Goal: Task Accomplishment & Management: Manage account settings

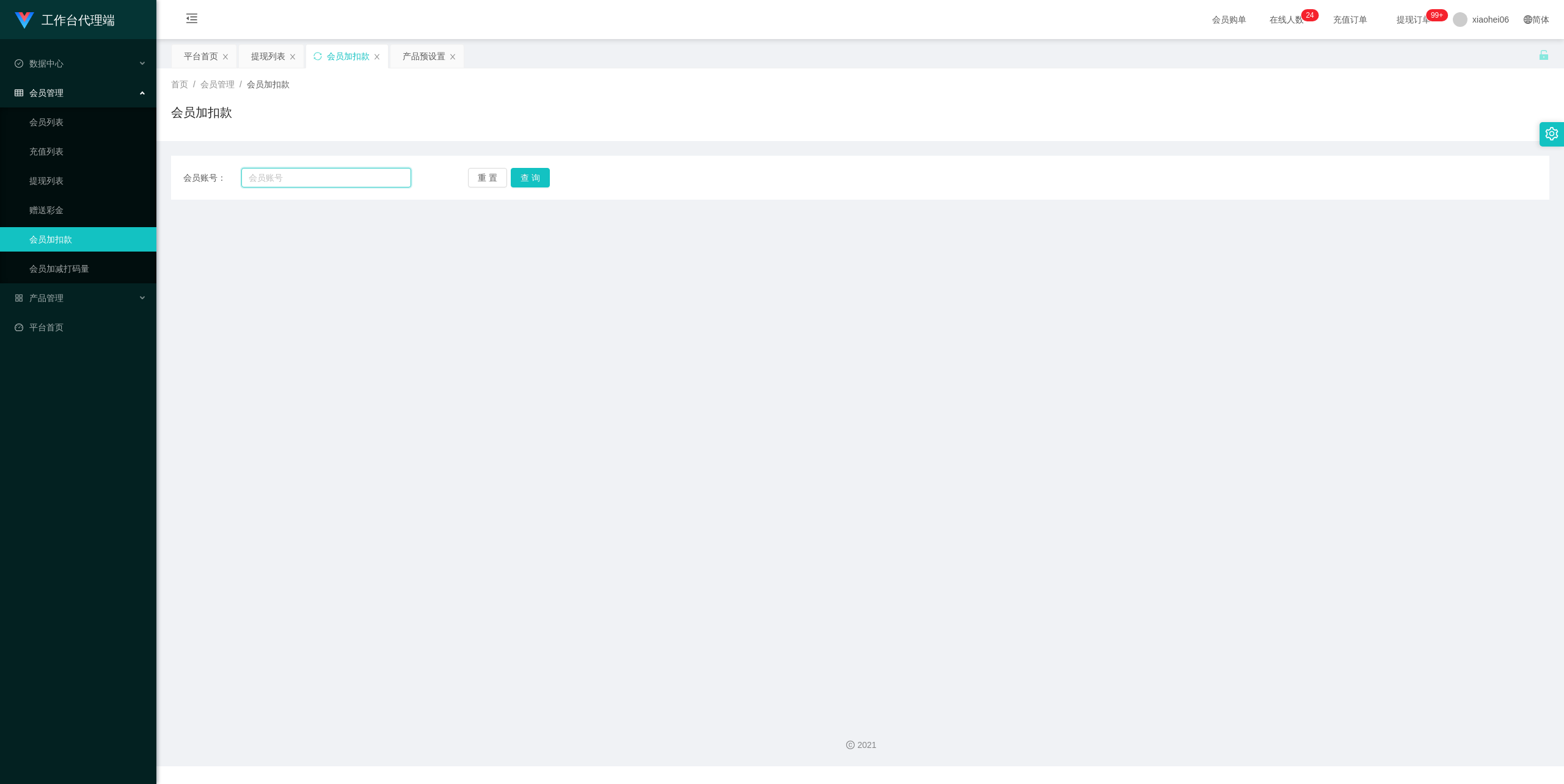
click at [308, 179] on input "text" at bounding box center [326, 177] width 170 height 20
paste input "Skythen"
type input "Skythen100"
click at [533, 182] on button "查 询" at bounding box center [530, 177] width 39 height 20
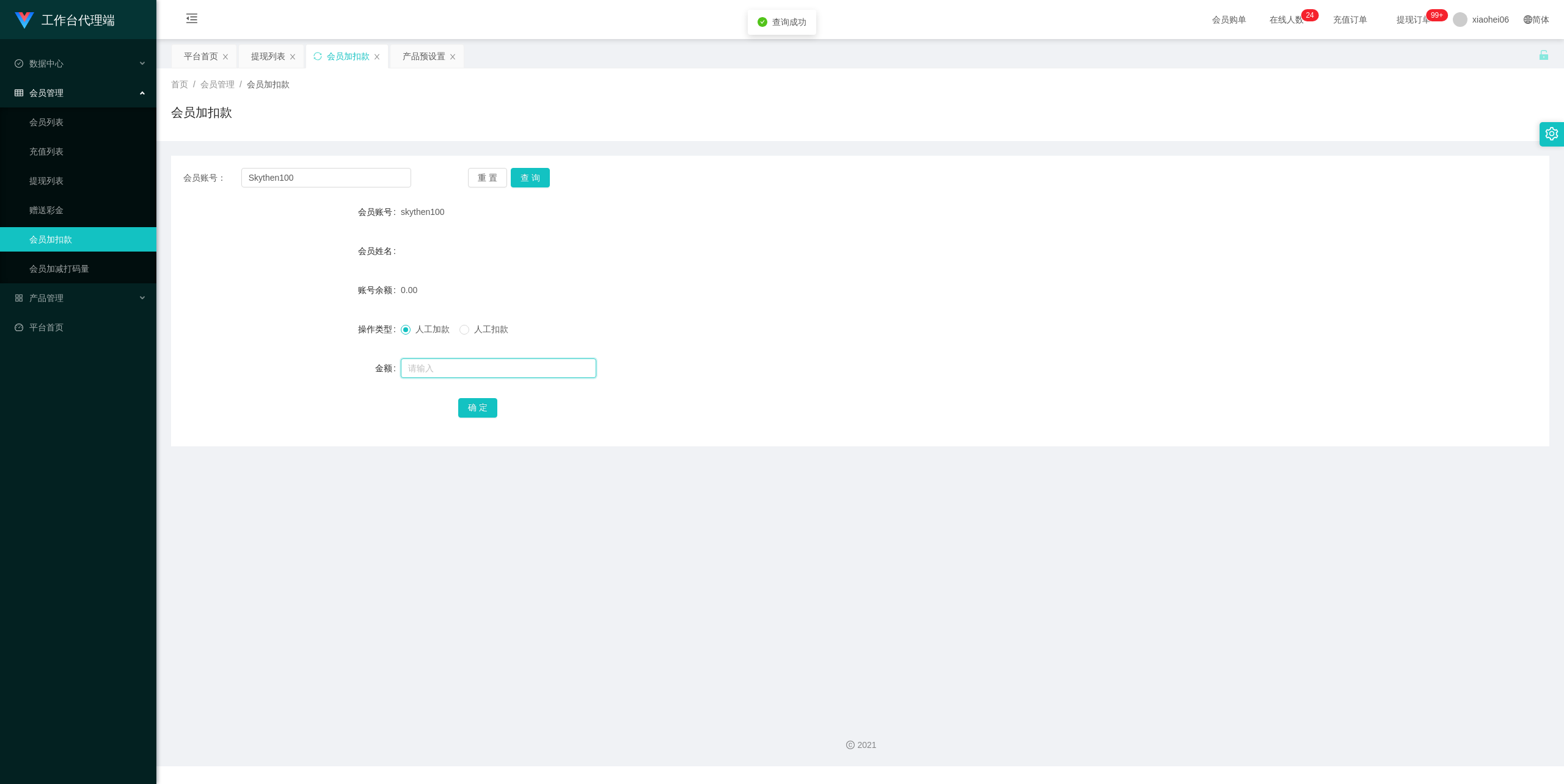
click at [457, 362] on input "text" at bounding box center [498, 368] width 195 height 20
type input "100"
click at [479, 410] on button "确 定" at bounding box center [477, 407] width 39 height 20
click at [426, 54] on div "产品预设置" at bounding box center [424, 56] width 43 height 23
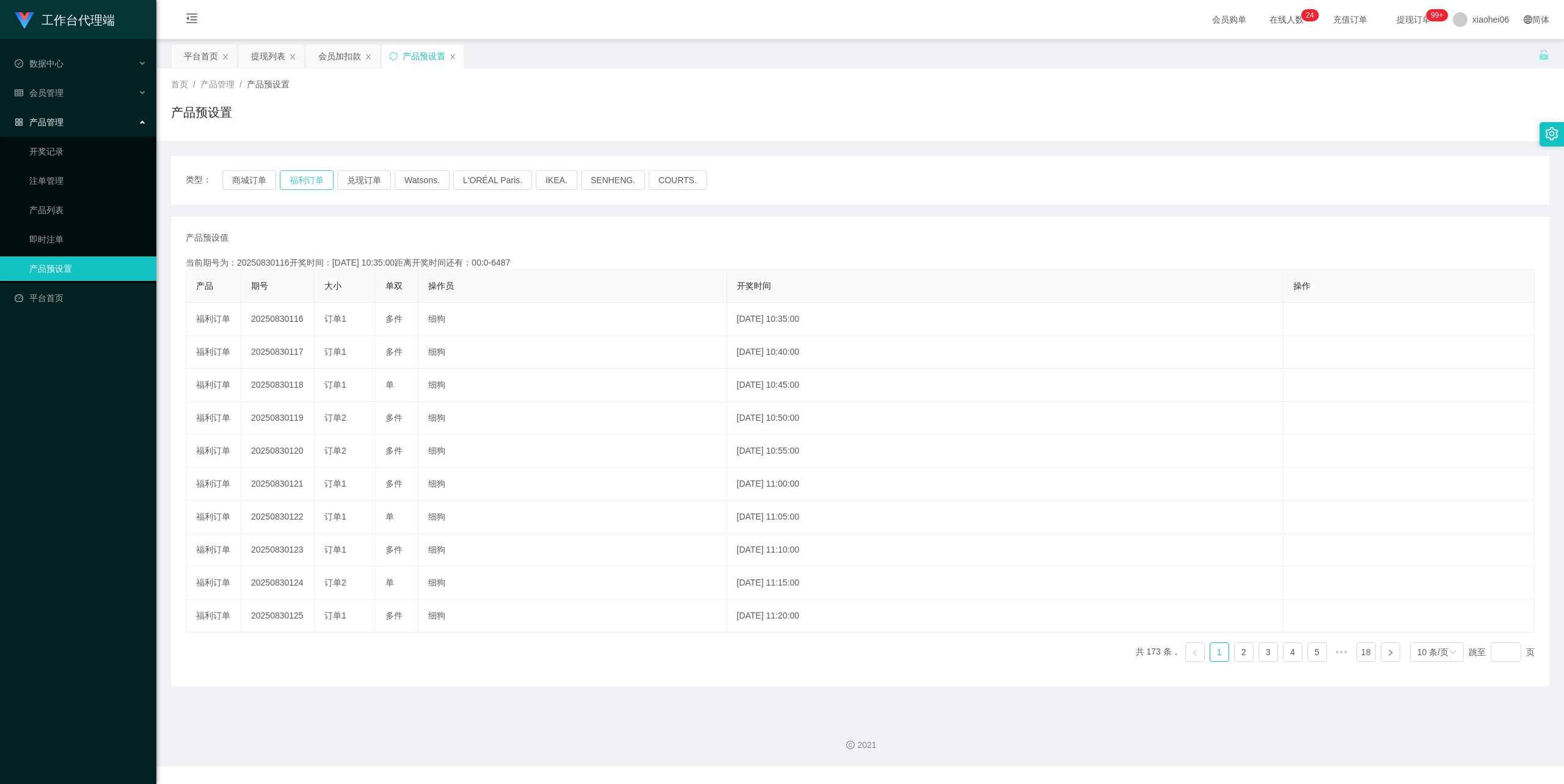
click at [320, 177] on button "福利订单" at bounding box center [307, 180] width 54 height 20
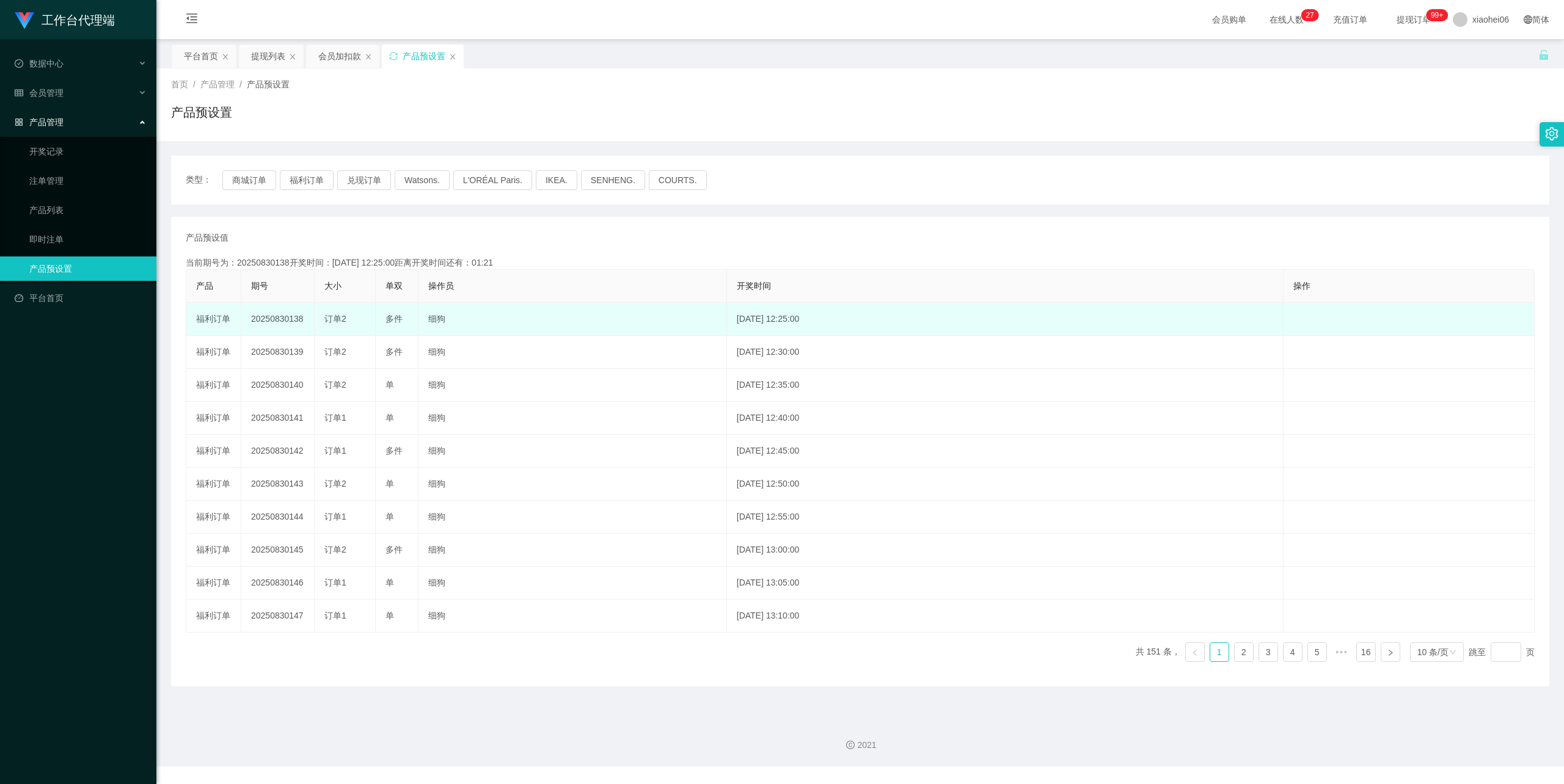
click at [272, 316] on td "20250830138" at bounding box center [277, 319] width 73 height 33
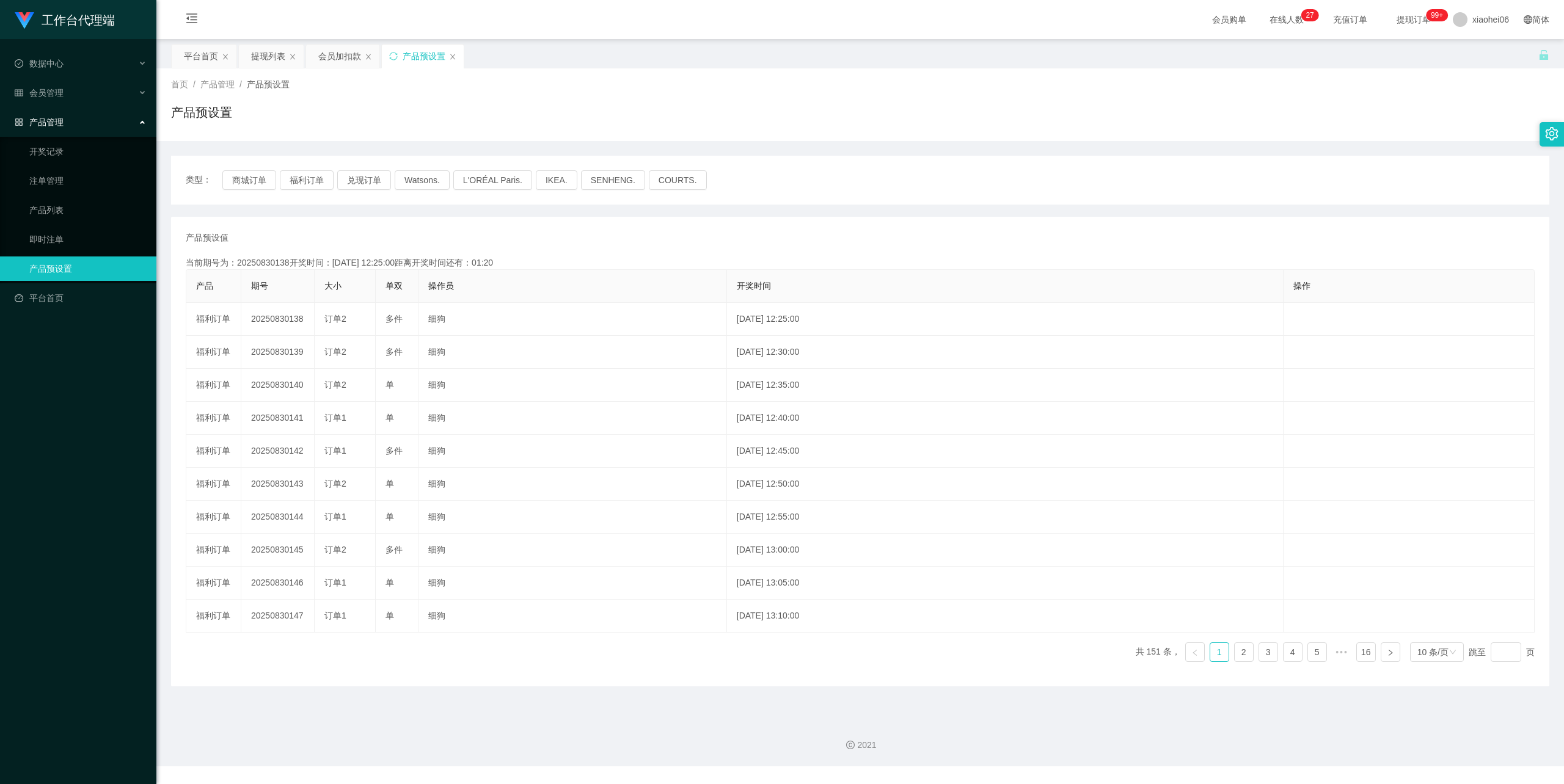
copy td "20250830138"
click at [474, 235] on div "产品预设值 添加期号" at bounding box center [860, 237] width 1349 height 13
click at [619, 229] on div "产品预设值 添加期号 当前期号为：20250830138开奖时间：2025-08-30 12:25:00距离开奖时间还有：00:0-274 产品 期号 大小 …" at bounding box center [860, 452] width 1378 height 469
click at [331, 56] on div "会员加扣款" at bounding box center [339, 56] width 43 height 23
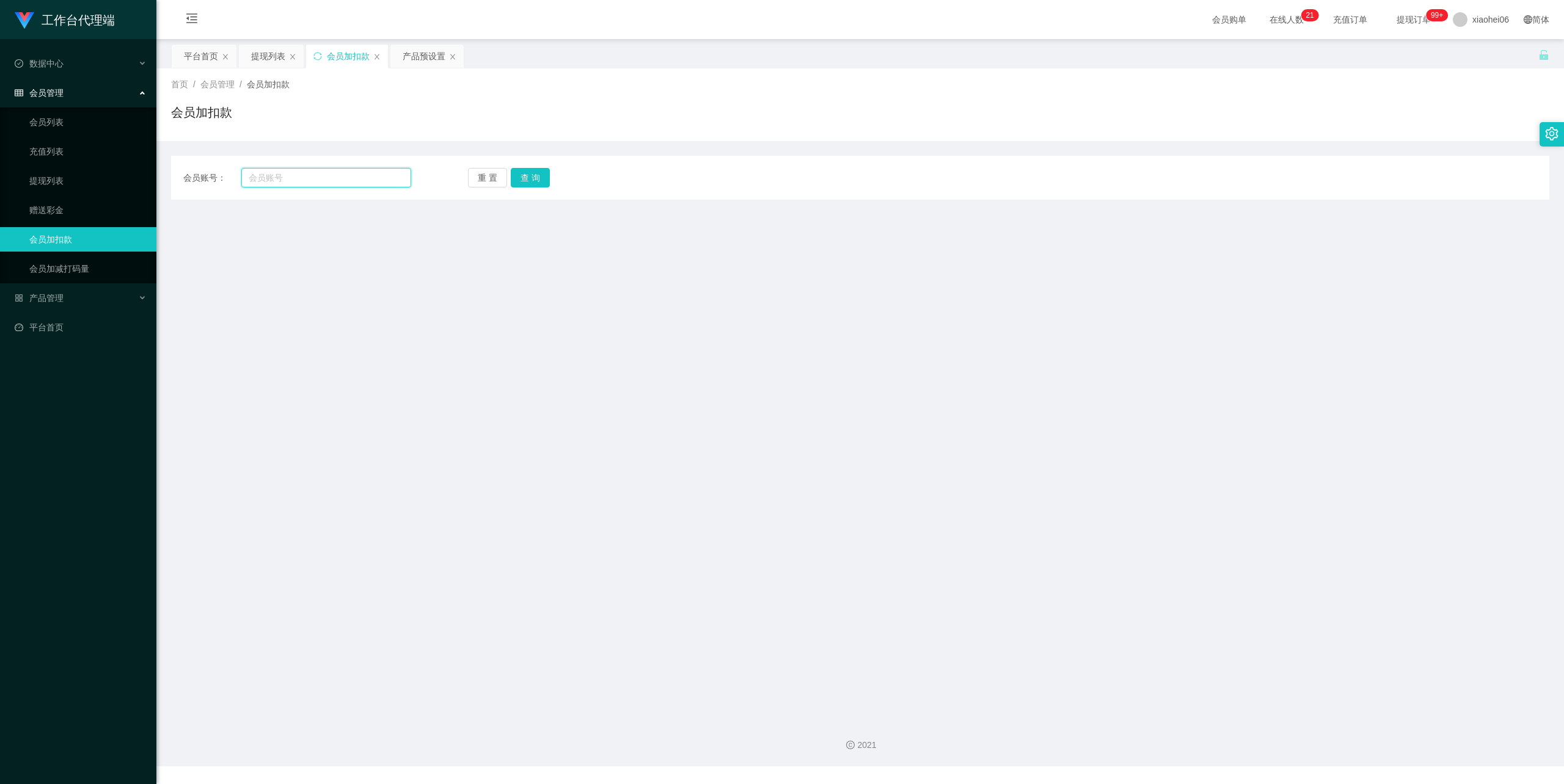
drag, startPoint x: 336, startPoint y: 177, endPoint x: 348, endPoint y: 177, distance: 12.0
click at [336, 177] on input "text" at bounding box center [326, 177] width 170 height 20
paste input "hoeloo"
type input "hoeloo"
click at [548, 171] on button "查 询" at bounding box center [530, 177] width 39 height 20
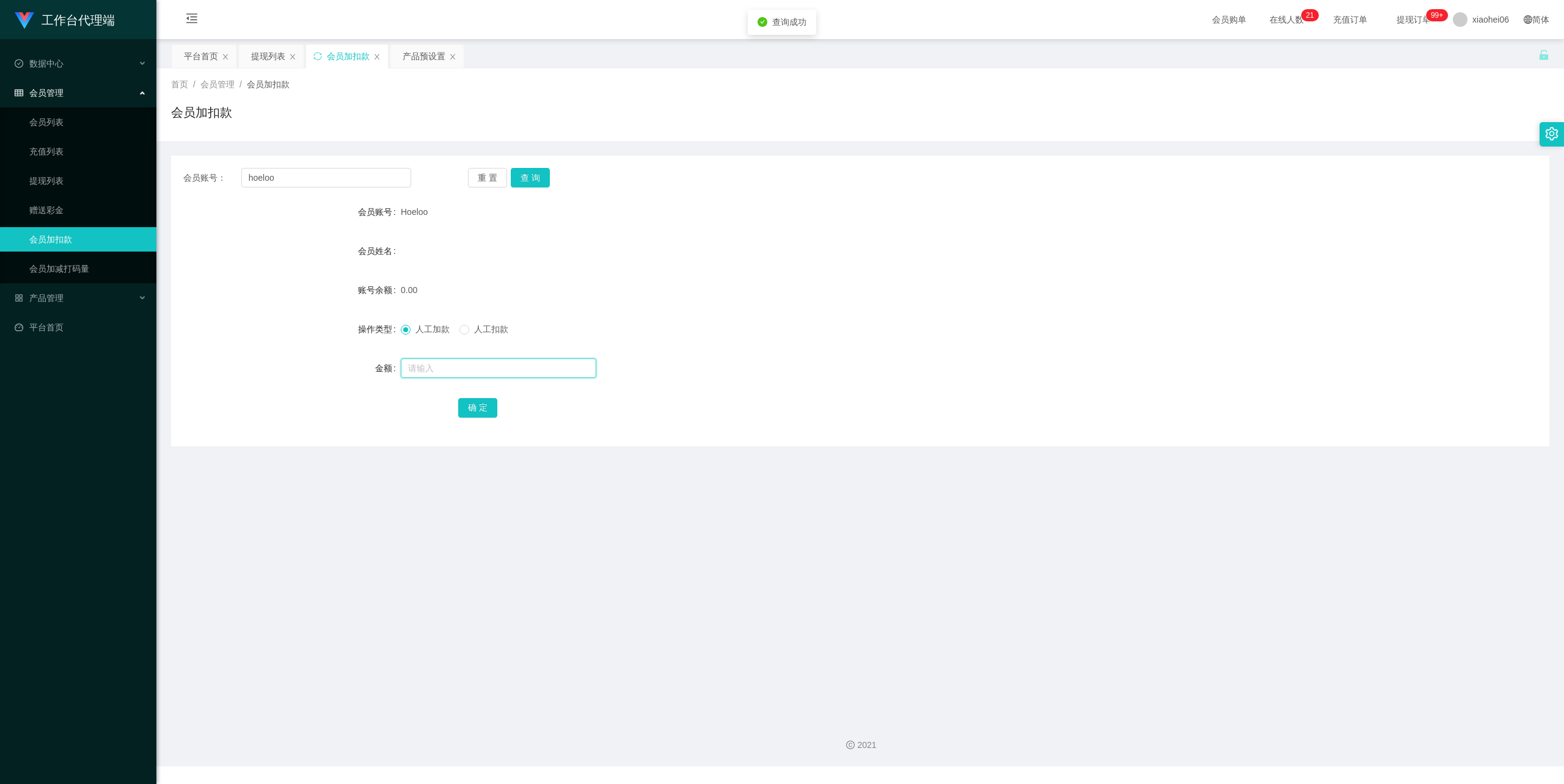
click at [475, 362] on input "text" at bounding box center [498, 368] width 195 height 20
type input "100"
click at [480, 409] on button "确 定" at bounding box center [477, 407] width 39 height 20
click at [416, 47] on div "产品预设置" at bounding box center [424, 56] width 43 height 23
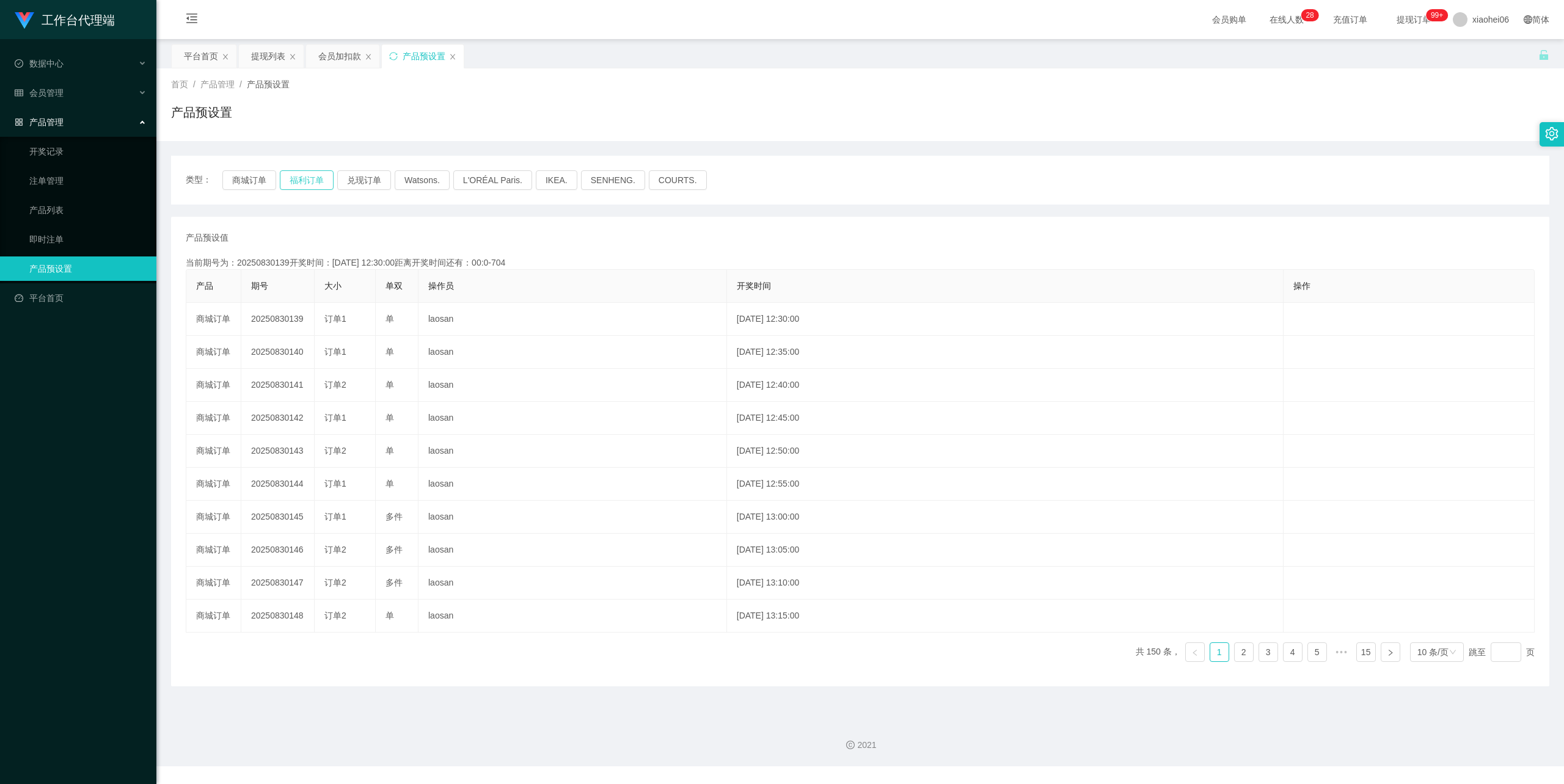
click at [299, 179] on button "福利订单" at bounding box center [307, 180] width 54 height 20
click at [404, 218] on div "产品预设值 添加期号 当前期号为：20250830146开奖时间：2025-08-30 13:05:00距离开奖时间还有：01:04 产品 期号 大小 单双 …" at bounding box center [860, 452] width 1378 height 469
click at [339, 55] on div "会员加扣款" at bounding box center [339, 56] width 43 height 23
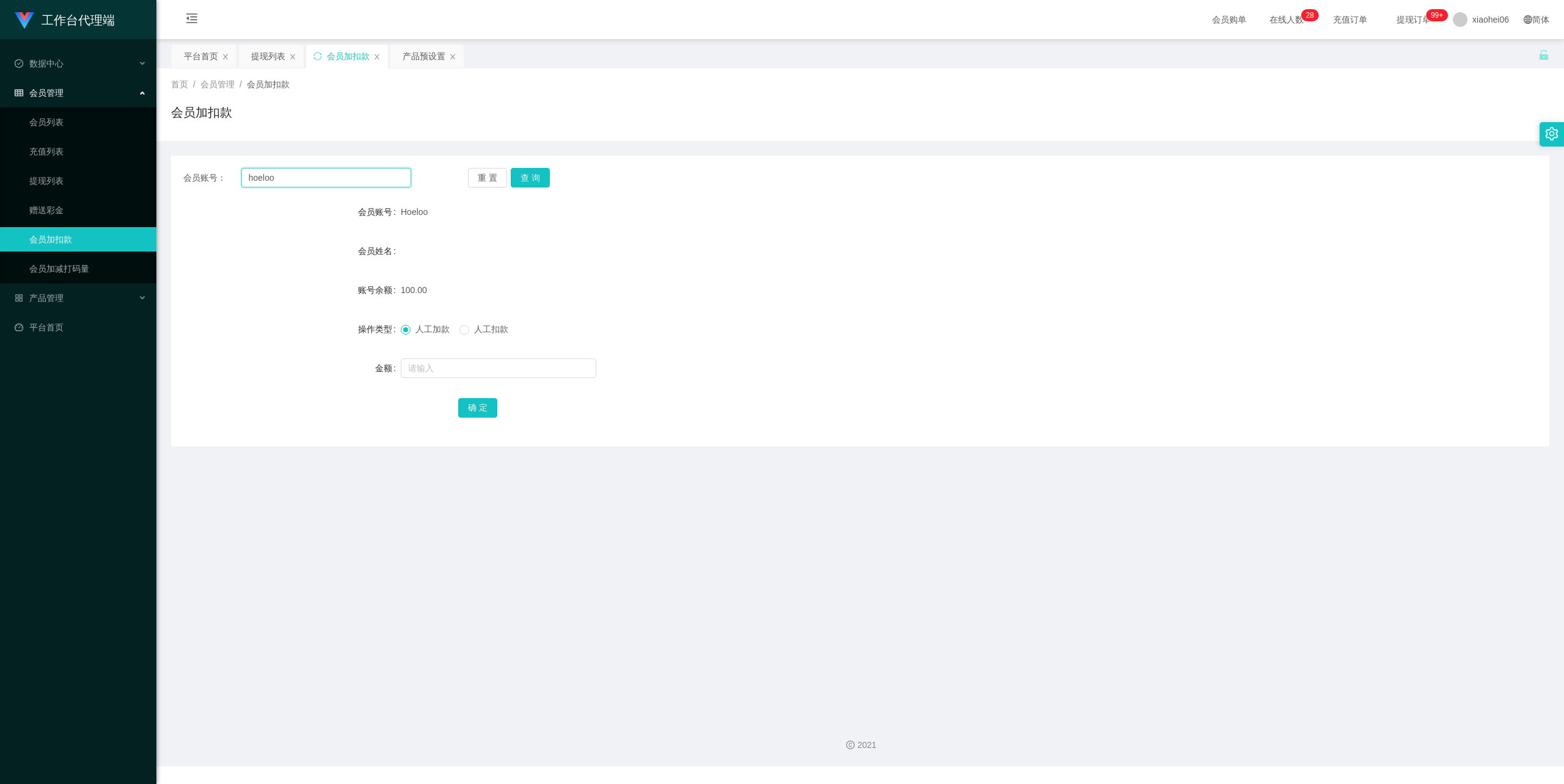
drag, startPoint x: 294, startPoint y: 179, endPoint x: 125, endPoint y: 164, distance: 169.7
click at [108, 164] on section "工作台代理端 数据中心 会员管理 会员列表 充值列表 提现列表 赠送彩金 会员加扣款 会员加减打码量 产品管理 开奖记录 注单管理 产品列表 即时注单 产品预…" at bounding box center [782, 383] width 1564 height 766
paste input "wxg1234567"
type input "wxg1234567"
click at [530, 177] on button "查 询" at bounding box center [530, 177] width 39 height 20
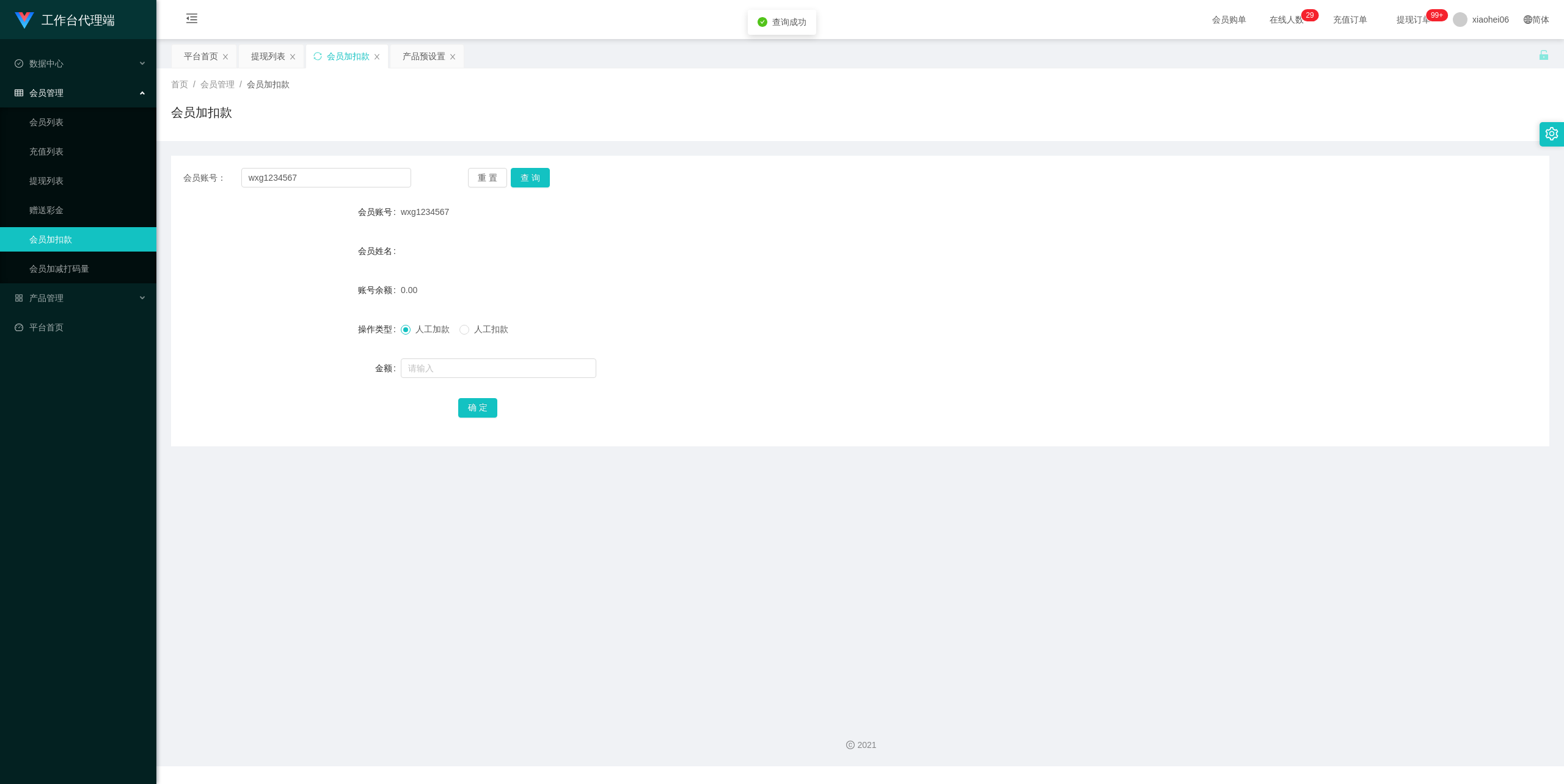
drag, startPoint x: 603, startPoint y: 244, endPoint x: 595, endPoint y: 257, distance: 15.3
click at [603, 245] on div "会员姓名" at bounding box center [860, 251] width 1378 height 25
click at [446, 365] on input "text" at bounding box center [498, 368] width 195 height 20
type input "100"
click at [475, 406] on button "确 定" at bounding box center [477, 407] width 39 height 20
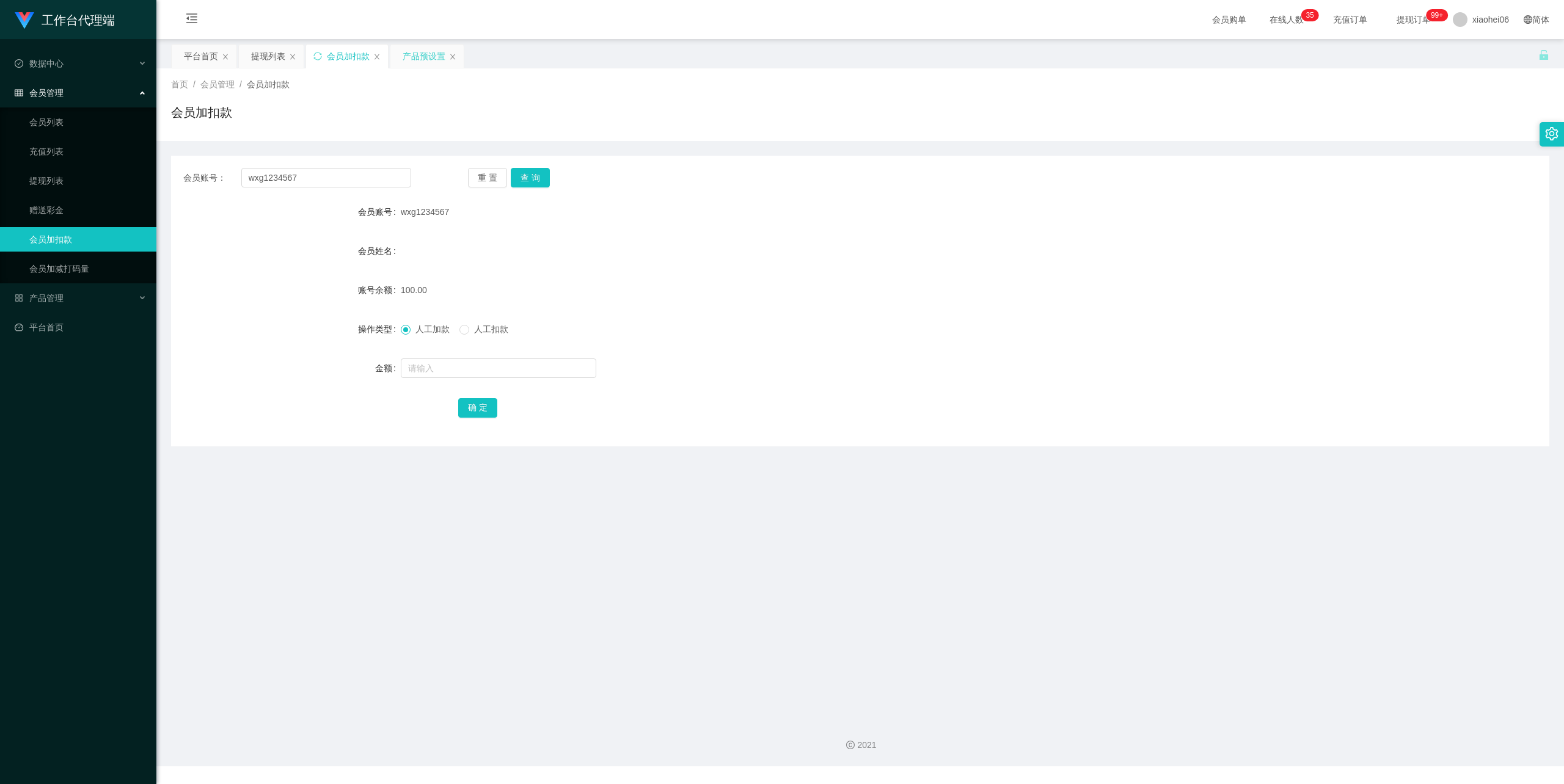
click at [425, 49] on div "产品预设置" at bounding box center [424, 56] width 43 height 23
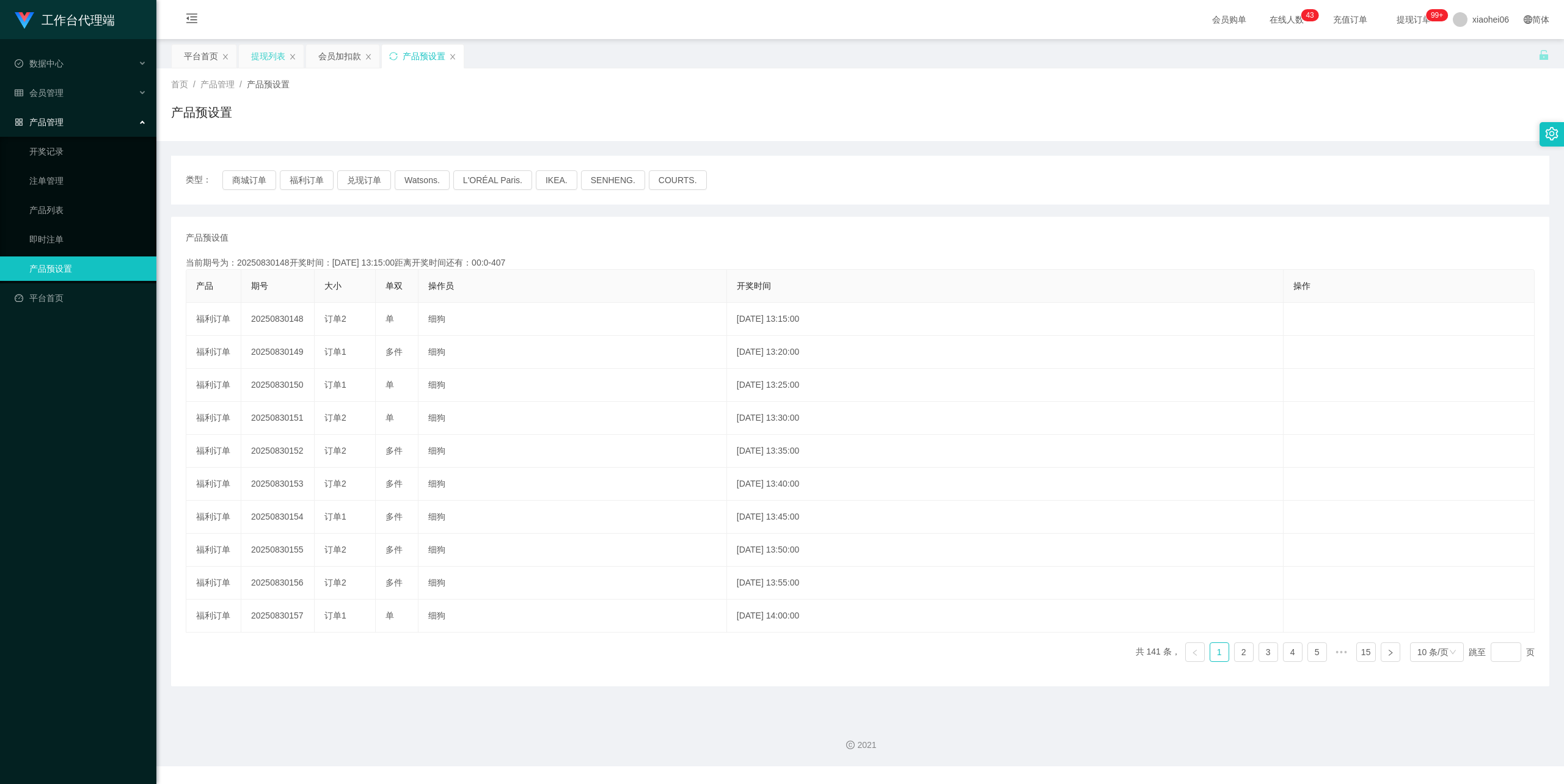
click at [276, 57] on div "提现列表" at bounding box center [268, 56] width 34 height 23
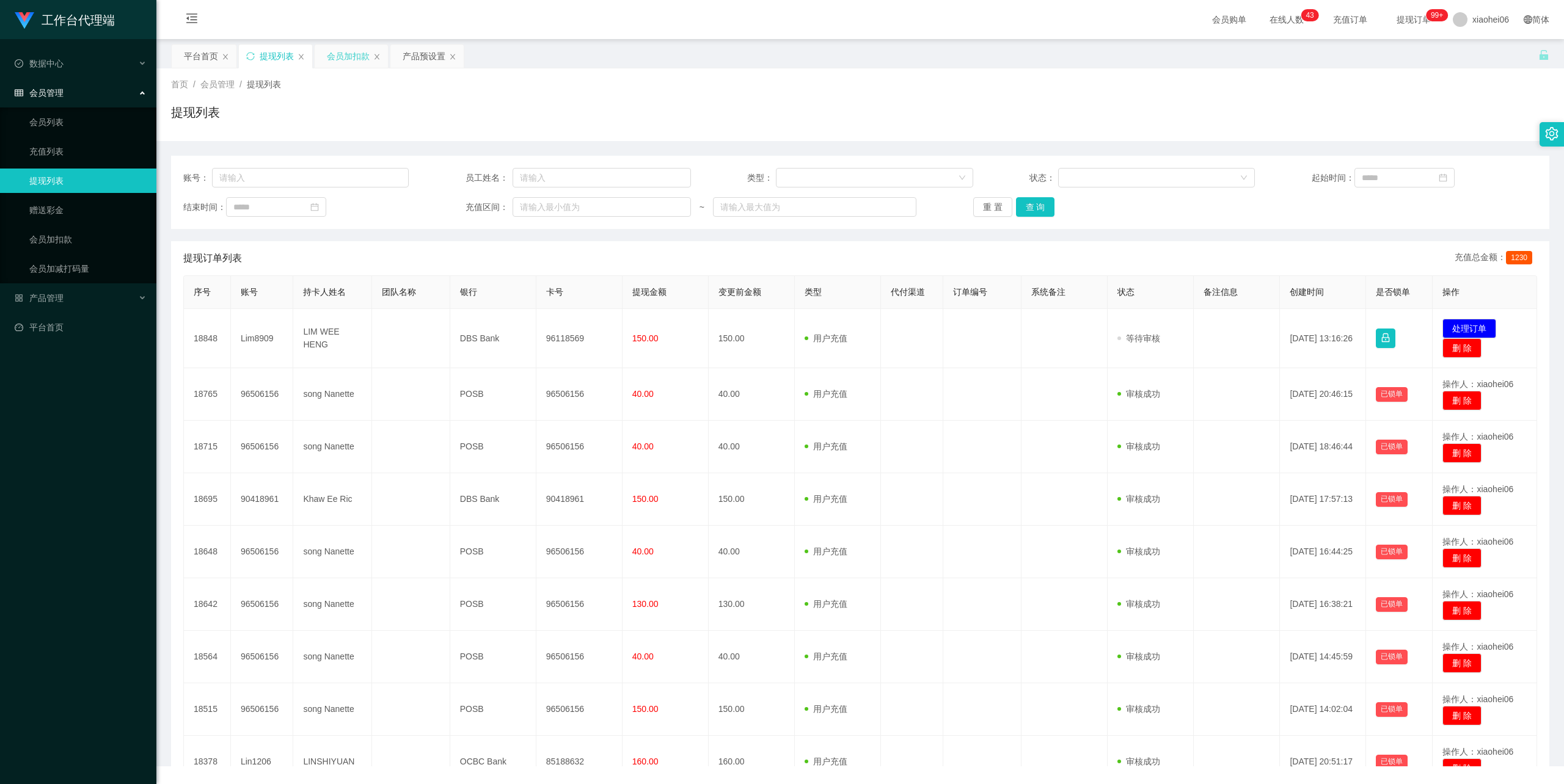
click at [347, 57] on div "会员加扣款" at bounding box center [348, 56] width 43 height 23
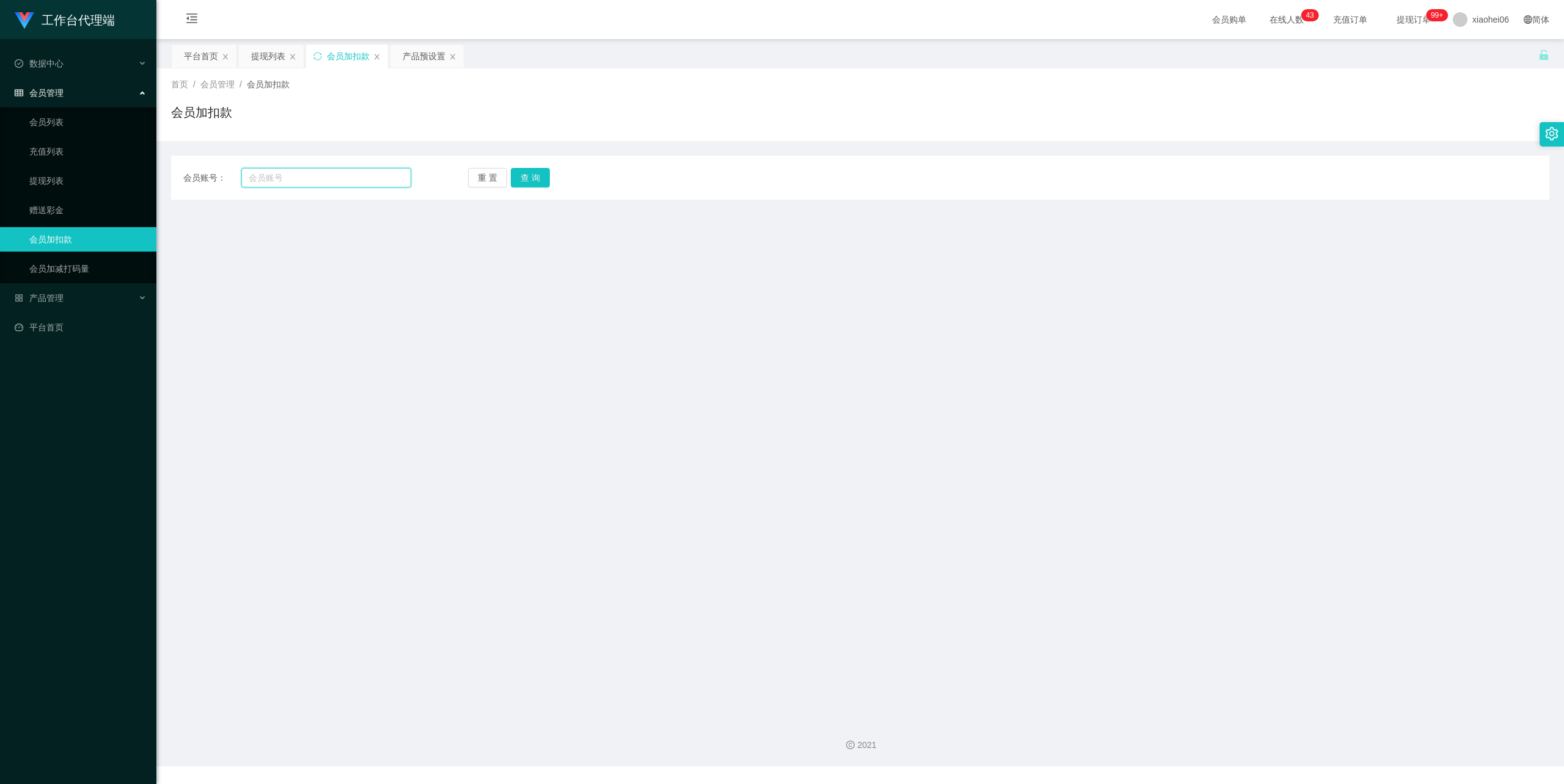
click at [318, 177] on input "text" at bounding box center [326, 177] width 170 height 20
click at [331, 169] on input "text" at bounding box center [326, 177] width 170 height 20
type input "wxg1234567"
click at [216, 57] on div "平台首页" at bounding box center [201, 56] width 34 height 23
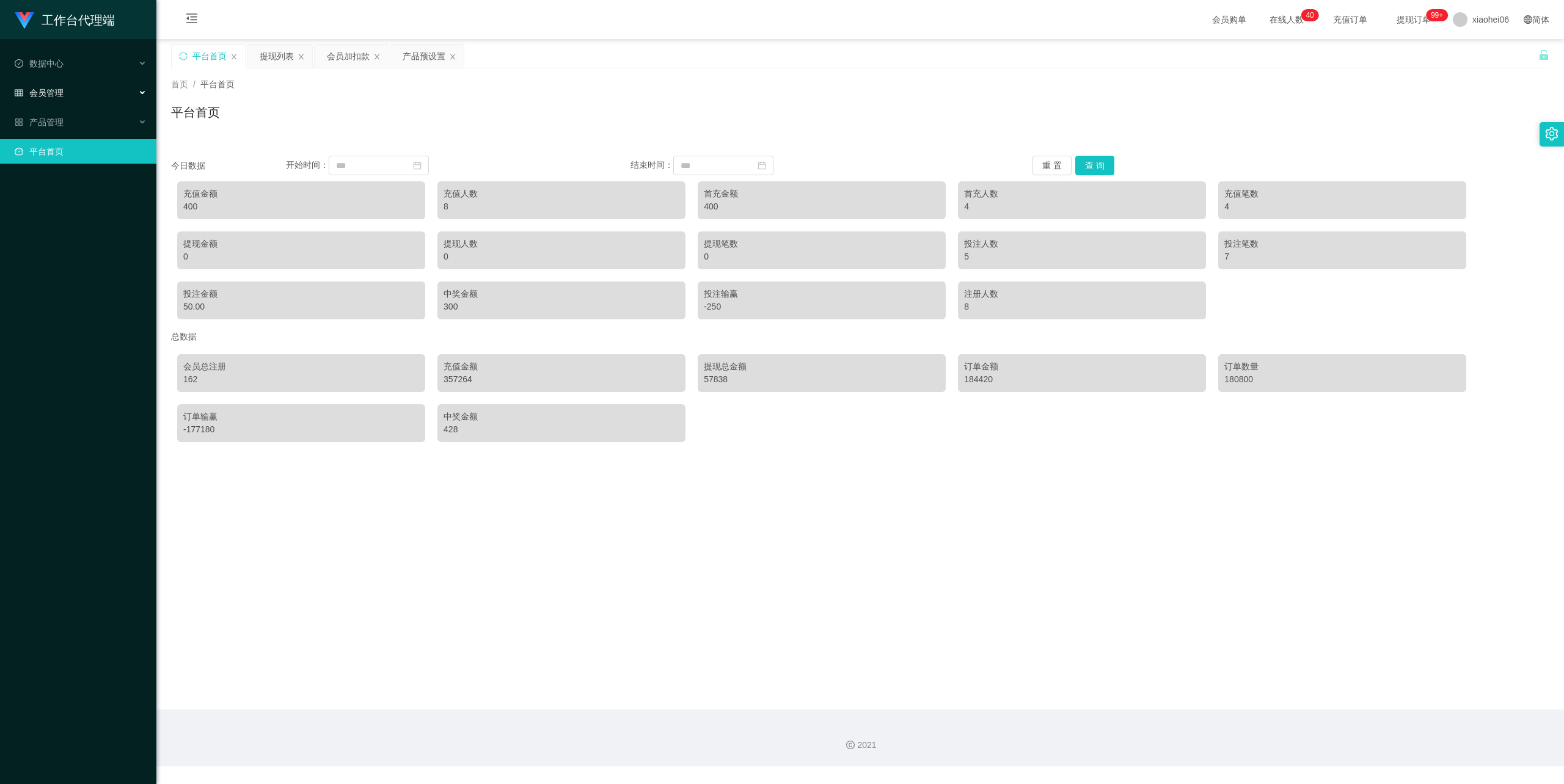
click at [50, 83] on div "会员管理" at bounding box center [78, 93] width 156 height 25
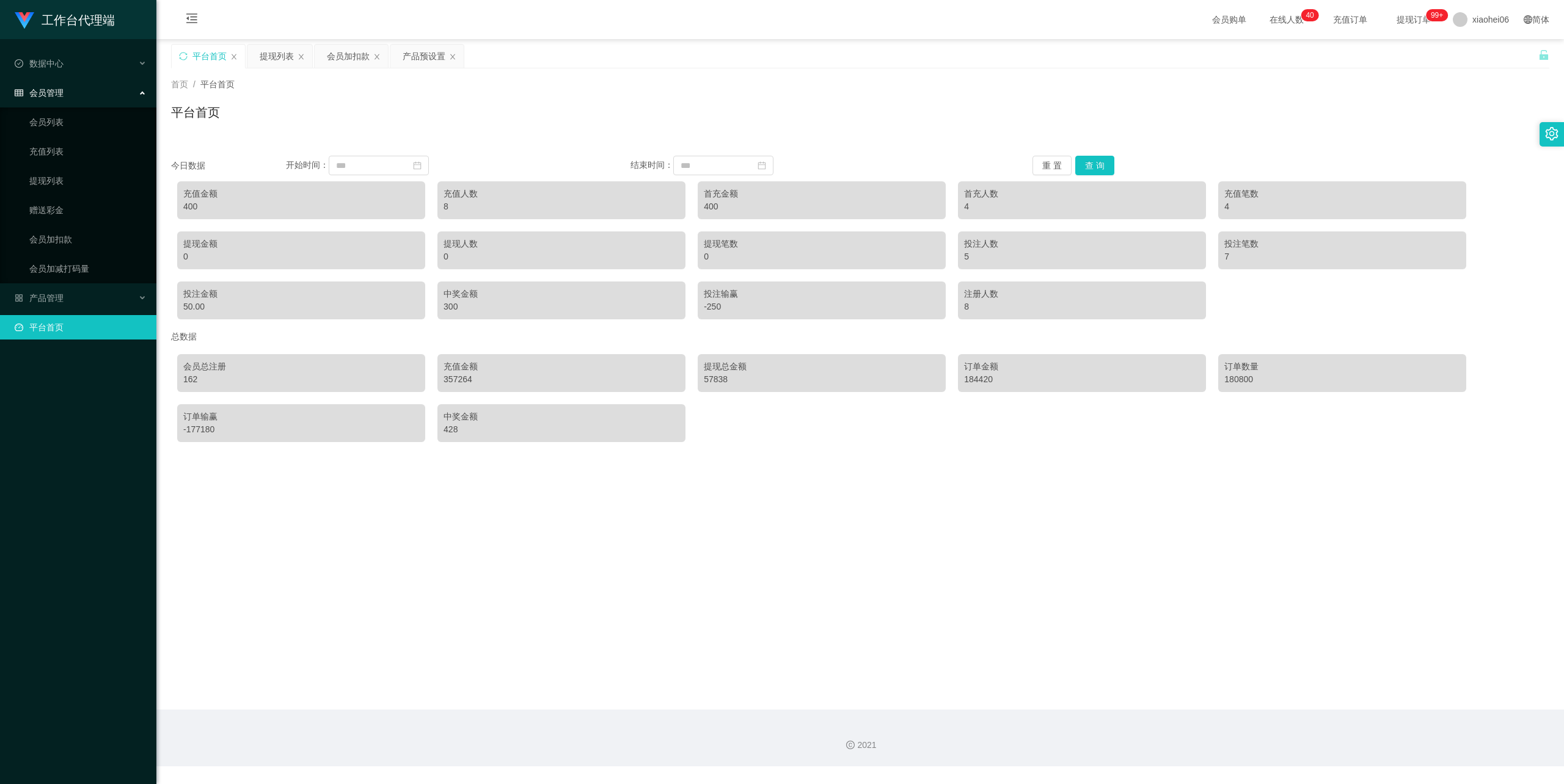
click at [89, 85] on div "会员管理" at bounding box center [78, 93] width 156 height 25
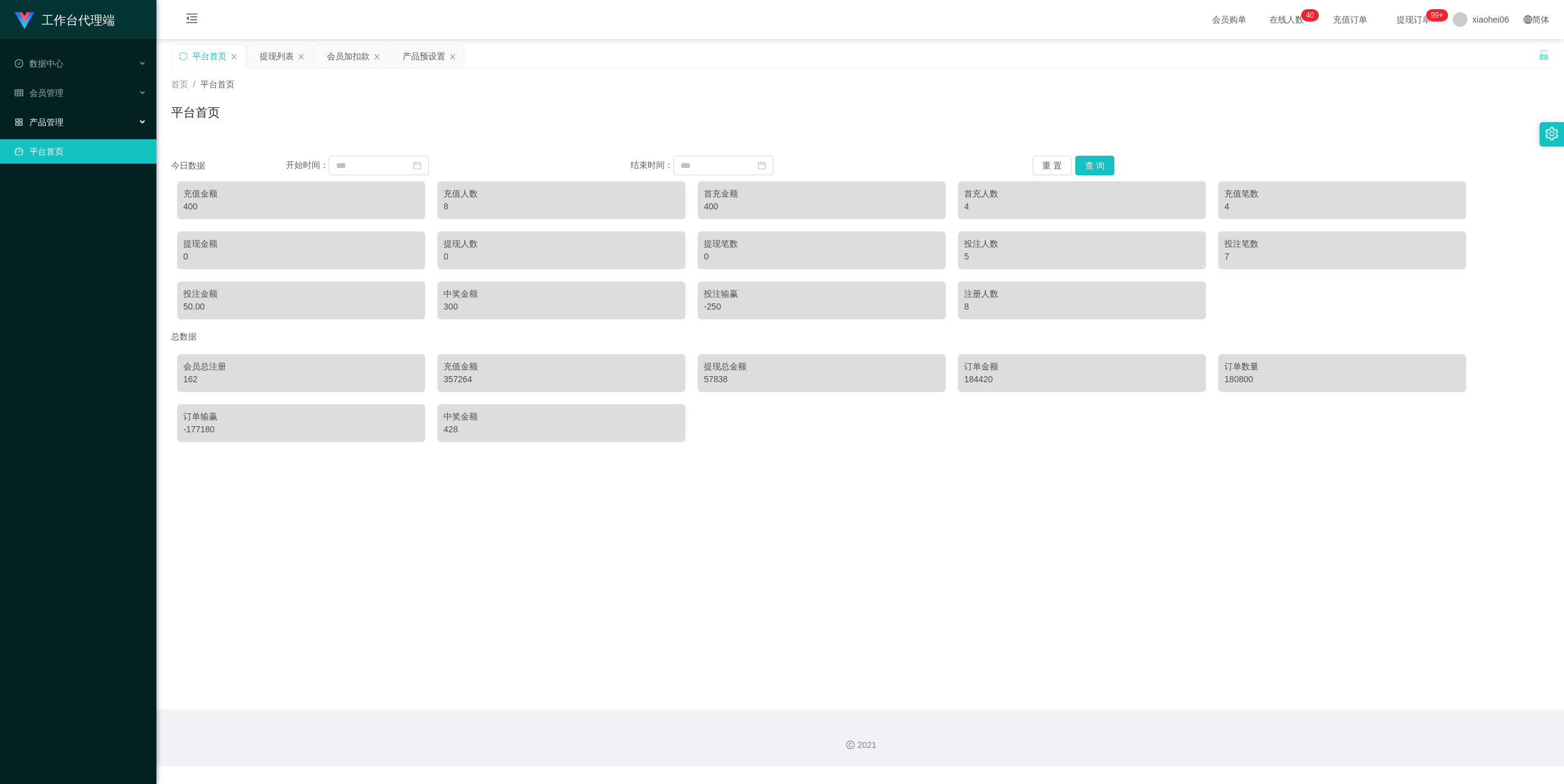
click at [60, 117] on span "产品管理" at bounding box center [39, 122] width 49 height 10
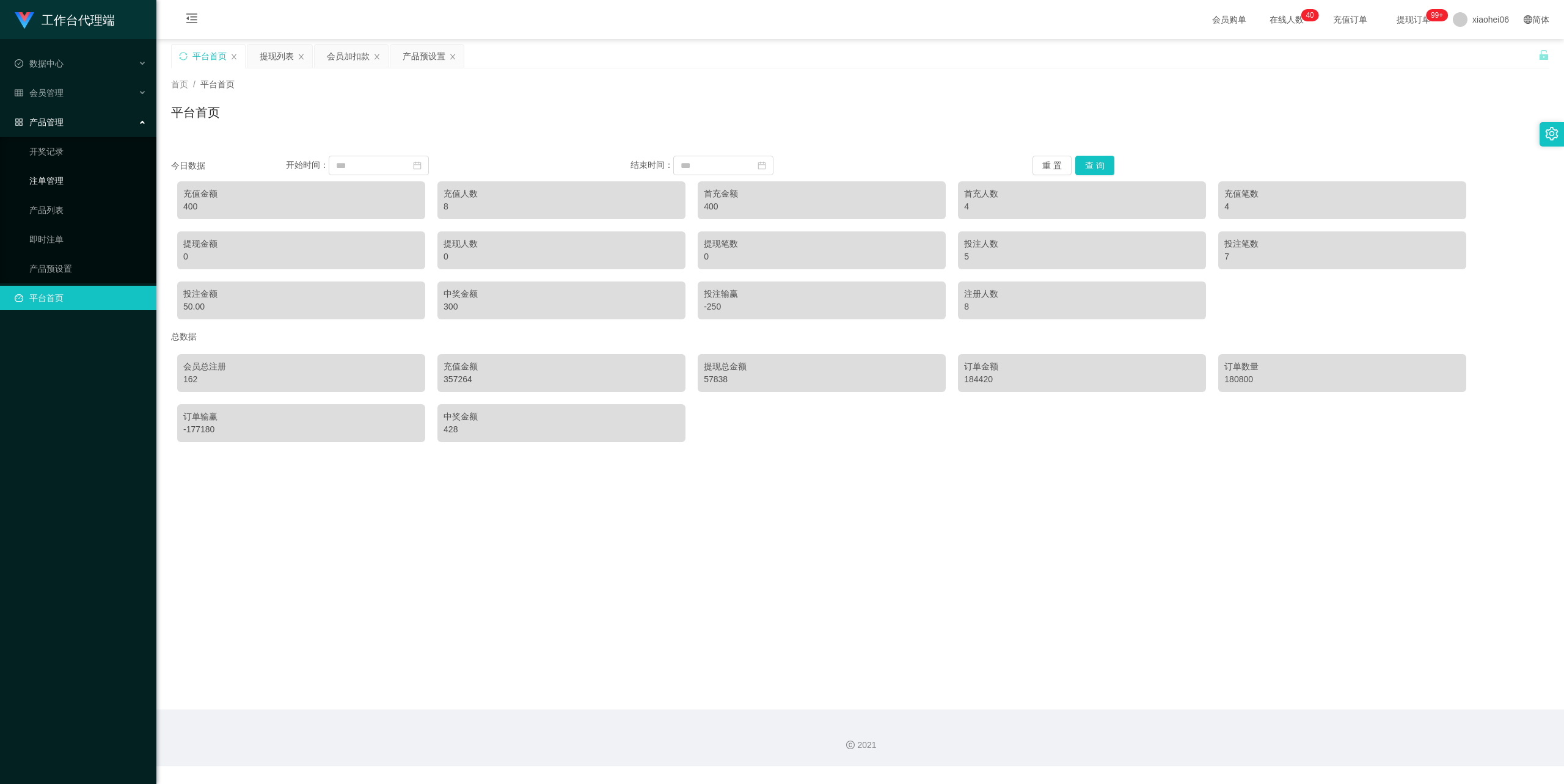
click at [51, 171] on link "注单管理" at bounding box center [88, 181] width 117 height 25
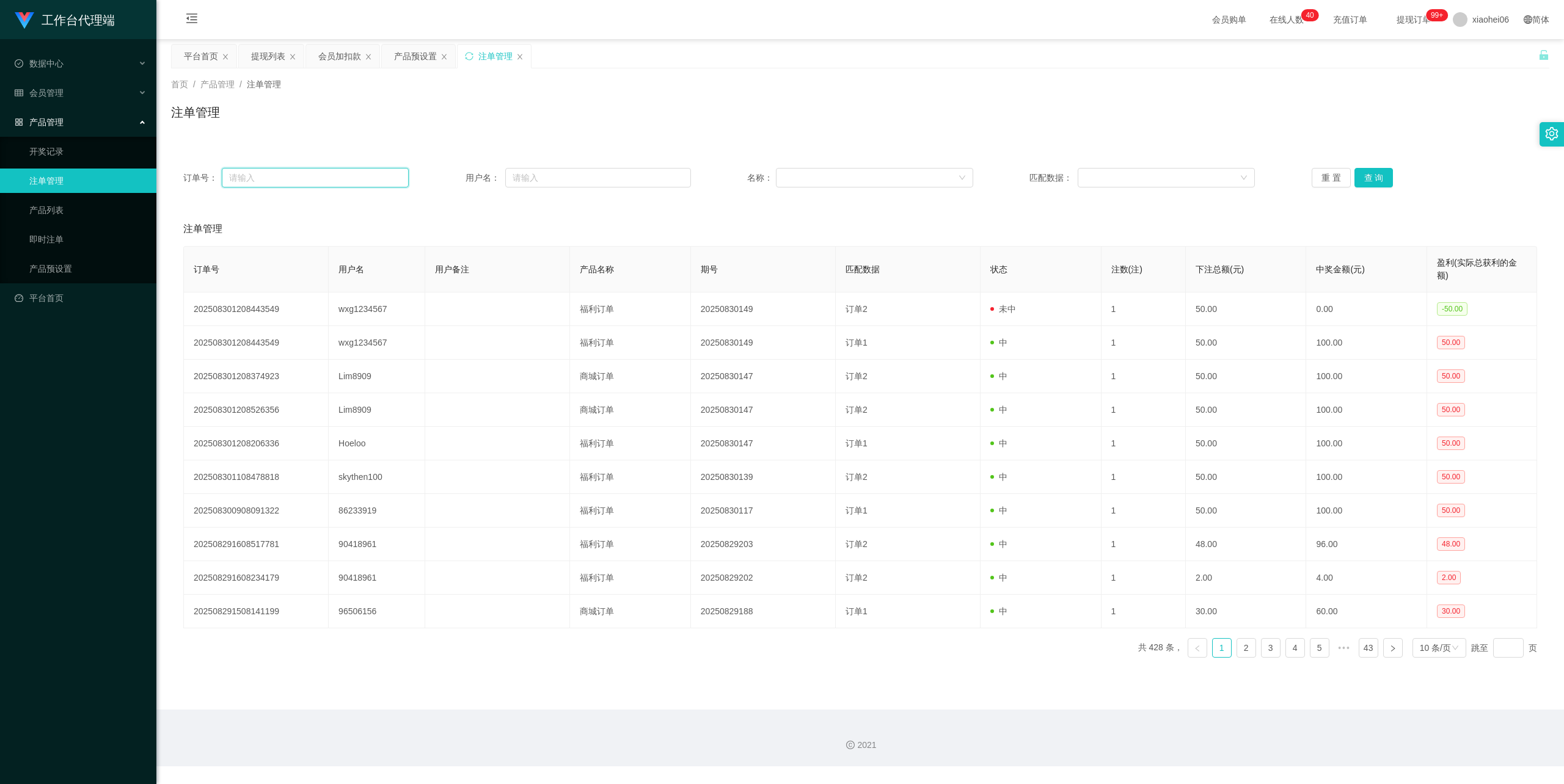
click at [335, 184] on input "text" at bounding box center [315, 177] width 187 height 20
paste input "wxg1234567"
type input "wxg1234567"
drag, startPoint x: 306, startPoint y: 171, endPoint x: 115, endPoint y: 177, distance: 191.1
click at [115, 177] on section "工作台代理端 数据中心 会员管理 会员列表 充值列表 提现列表 赠送彩金 会员加扣款 会员加减打码量 产品管理 开奖记录 注单管理 产品列表 即时注单 产品预…" at bounding box center [782, 383] width 1564 height 766
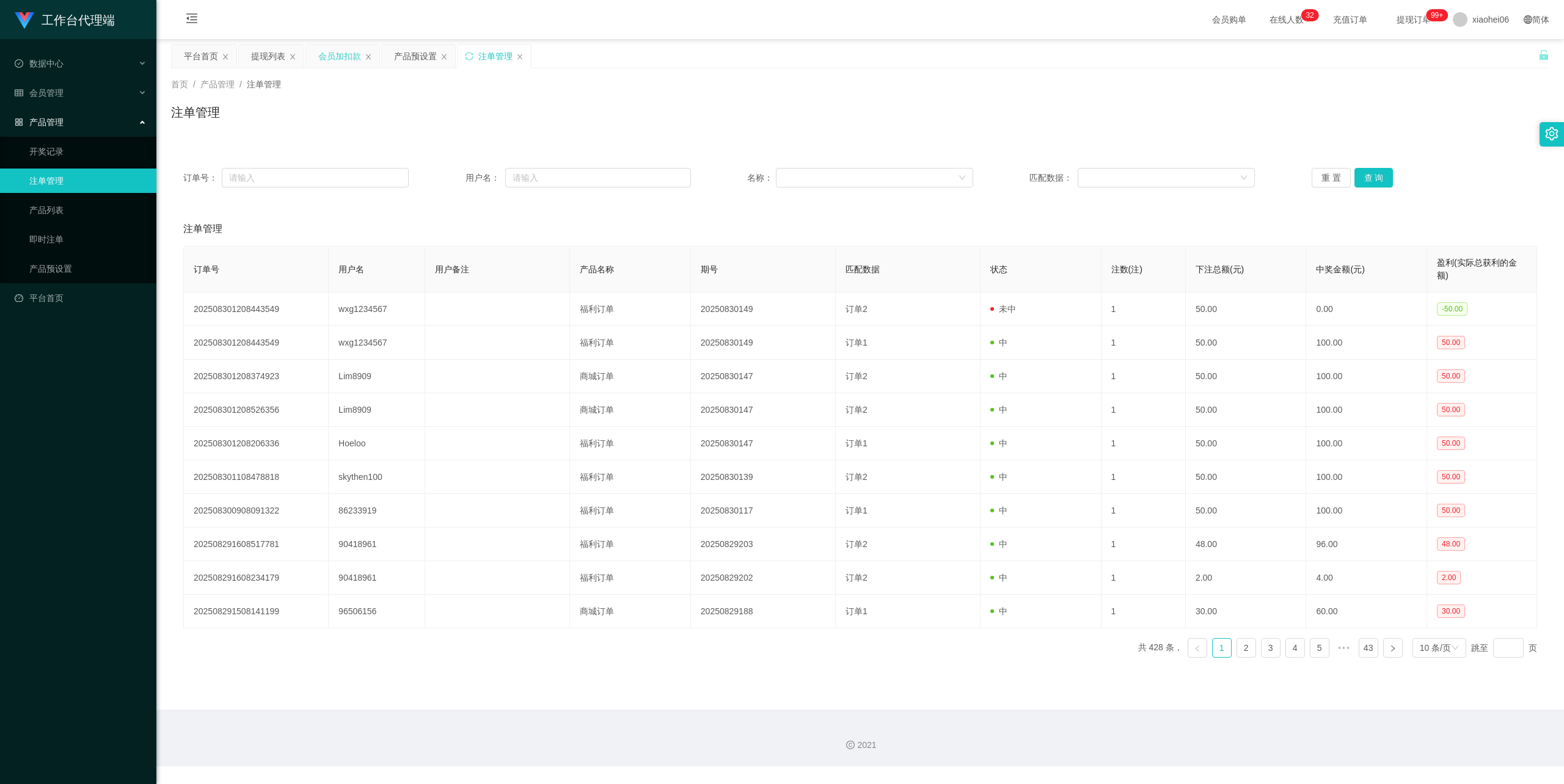
click at [342, 48] on div "会员加扣款" at bounding box center [339, 56] width 43 height 23
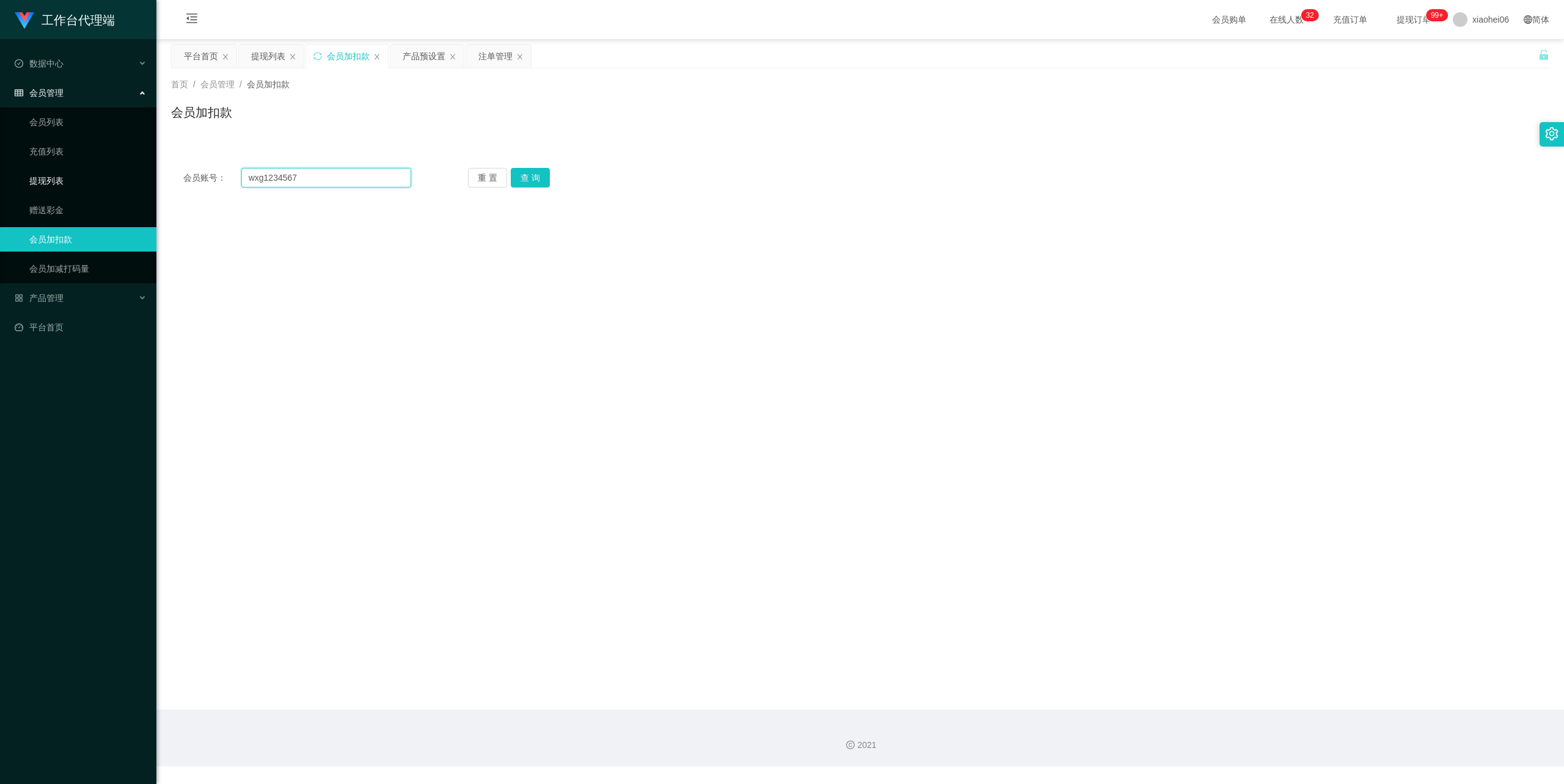
drag, startPoint x: 304, startPoint y: 179, endPoint x: 116, endPoint y: 176, distance: 188.0
click at [125, 169] on section "工作台代理端 数据中心 会员管理 会员列表 充值列表 提现列表 赠送彩金 会员加扣款 会员加减打码量 产品管理 开奖记录 注单管理 产品列表 即时注单 产品预…" at bounding box center [782, 383] width 1564 height 766
click at [526, 178] on button "查 询" at bounding box center [530, 177] width 39 height 20
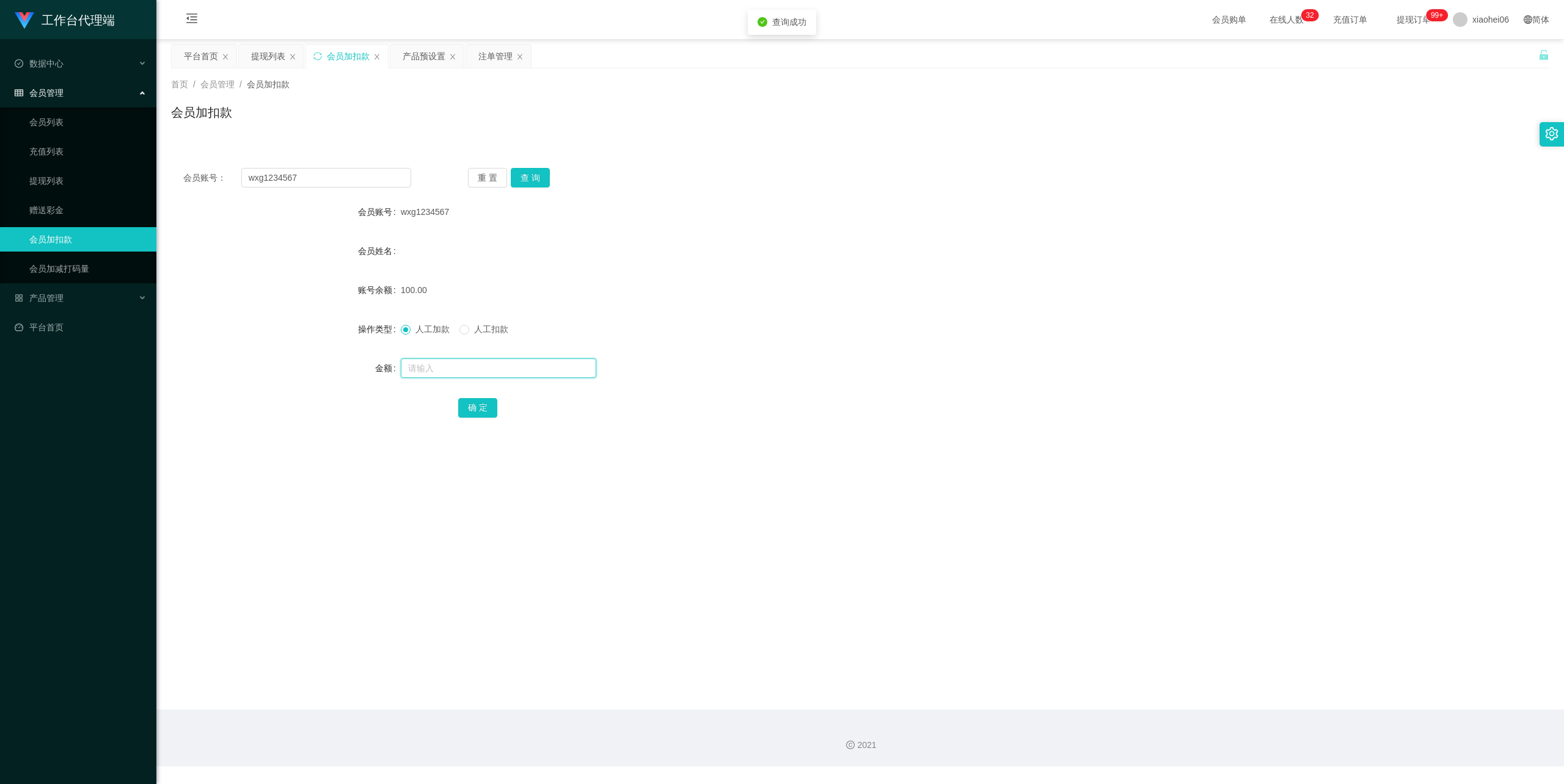
click at [487, 369] on input "text" at bounding box center [498, 368] width 195 height 20
type input "50"
click at [472, 398] on button "确 定" at bounding box center [477, 407] width 39 height 20
click at [479, 330] on span "人工扣款" at bounding box center [491, 329] width 44 height 10
click at [467, 365] on input "text" at bounding box center [498, 368] width 195 height 20
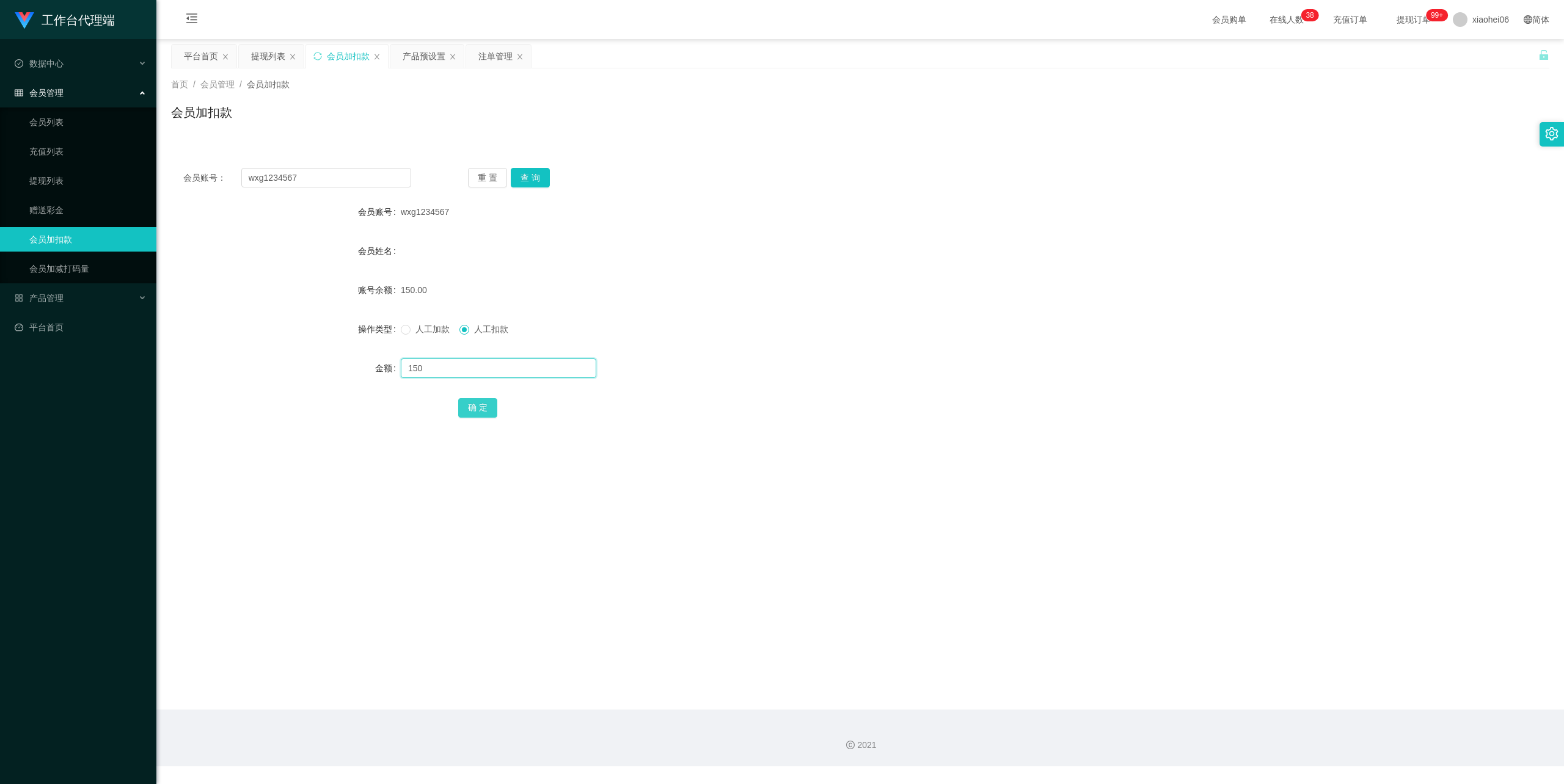
type input "150"
drag, startPoint x: 465, startPoint y: 408, endPoint x: 473, endPoint y: 397, distance: 13.6
click at [465, 408] on button "确 定" at bounding box center [477, 407] width 39 height 20
click at [853, 224] on form "会员账号 wxg1234567 会员姓名 账号余额 0.00 操作类型 人工加款 人工扣款 金额 确 定" at bounding box center [860, 310] width 1378 height 220
drag, startPoint x: 289, startPoint y: 175, endPoint x: 117, endPoint y: 175, distance: 172.0
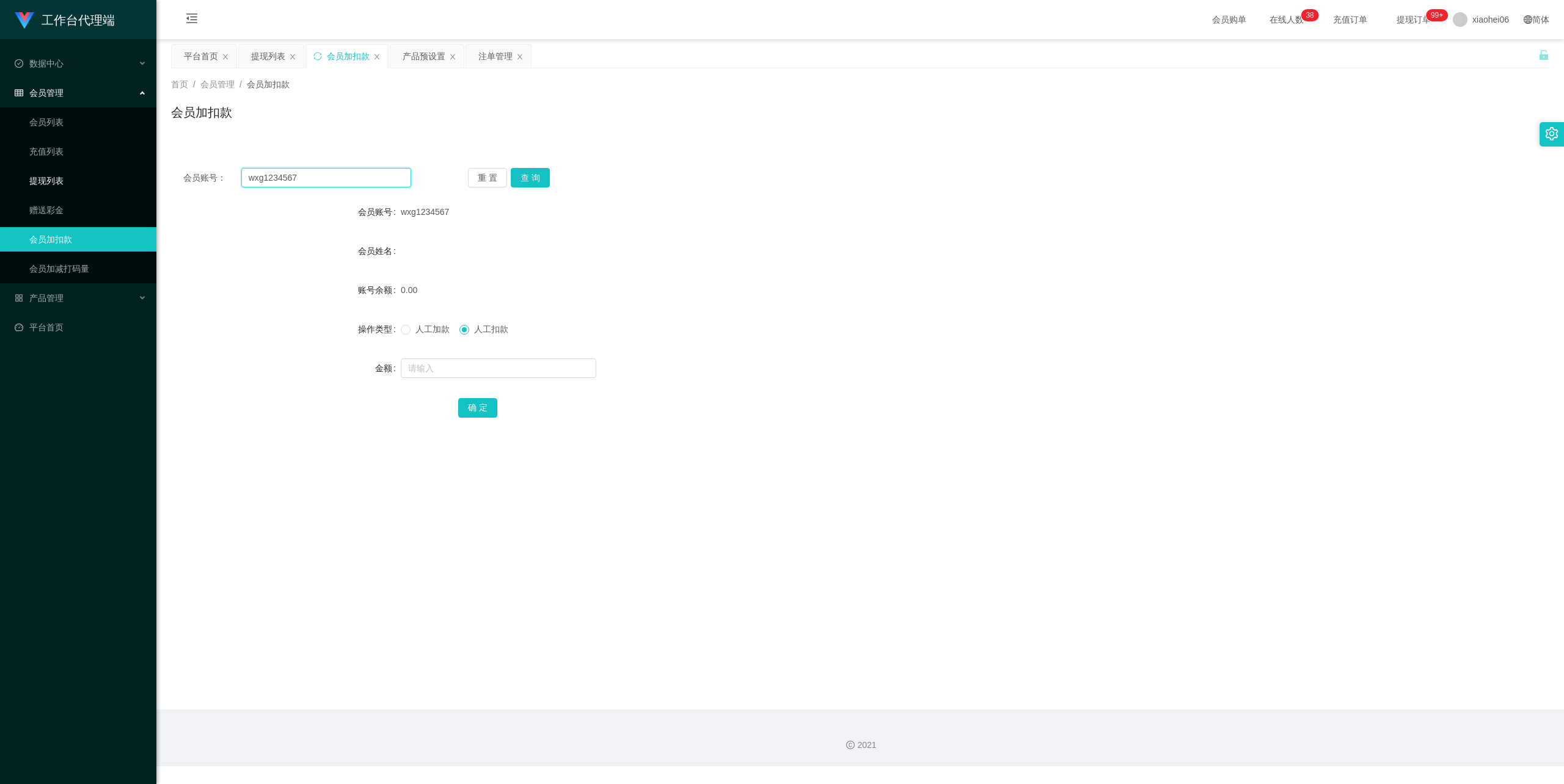
click at [87, 175] on section "工作台代理端 数据中心 会员管理 会员列表 充值列表 提现列表 赠送彩金 会员加扣款 会员加减打码量 产品管理 开奖记录 注单管理 产品列表 即时注单 产品预…" at bounding box center [782, 383] width 1564 height 766
paste input "97458821"
type input "97458821"
click at [536, 169] on button "查 询" at bounding box center [530, 177] width 39 height 20
click at [524, 366] on input "text" at bounding box center [498, 368] width 195 height 20
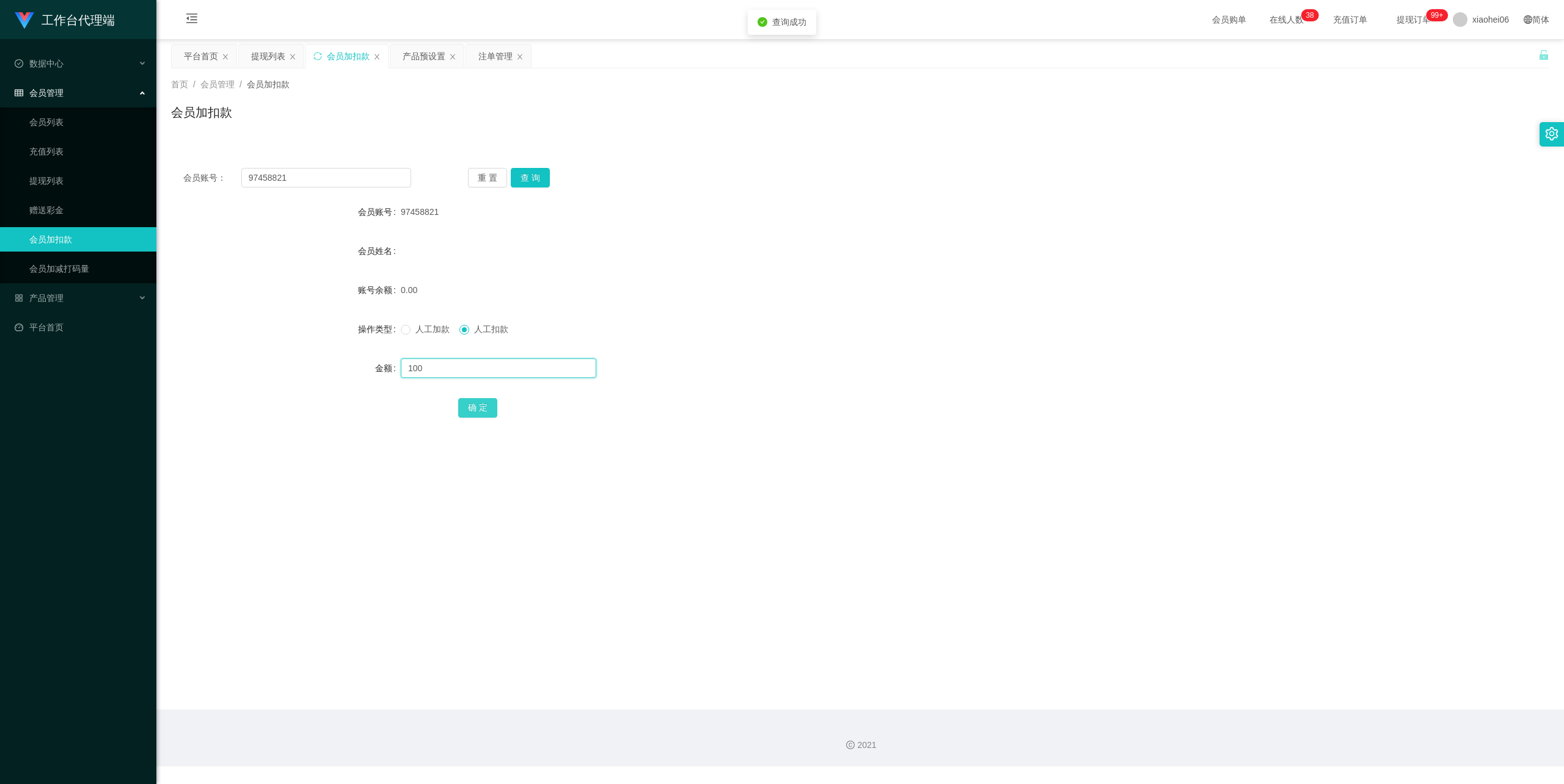
type input "100"
click at [470, 403] on button "确 定" at bounding box center [477, 407] width 39 height 20
click at [423, 331] on span "人工加款" at bounding box center [432, 329] width 44 height 10
click at [455, 362] on input "text" at bounding box center [498, 368] width 195 height 20
type input "100"
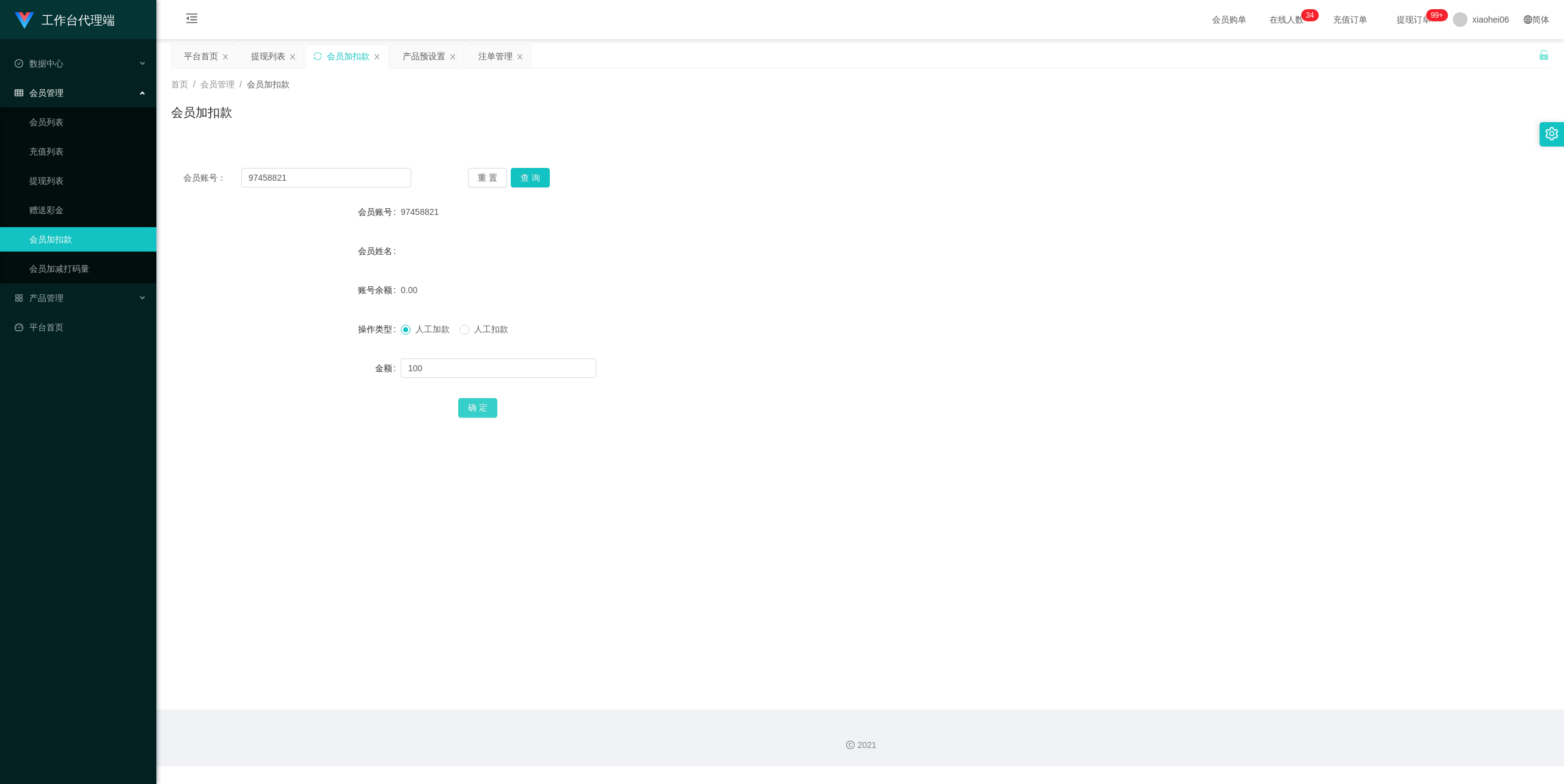
click at [467, 408] on button "确 定" at bounding box center [477, 407] width 39 height 20
drag, startPoint x: 700, startPoint y: 310, endPoint x: 693, endPoint y: 264, distance: 46.5
click at [701, 309] on form "会员账号 97458821 会员姓名 账号余额 100.00 操作类型 人工加款 人工扣款 金额 确 定" at bounding box center [860, 310] width 1378 height 220
click at [438, 54] on div "产品预设置" at bounding box center [424, 56] width 43 height 23
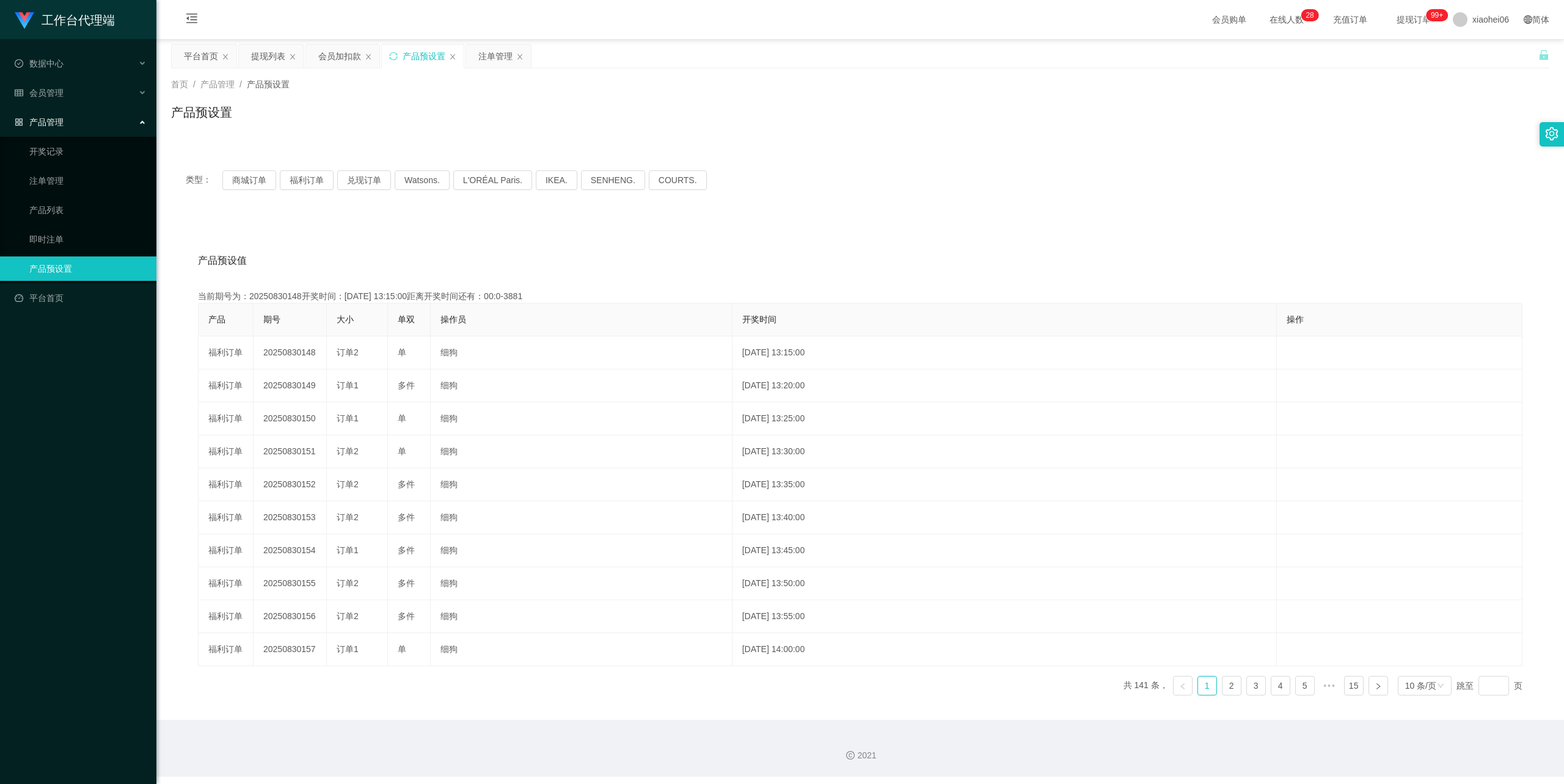
click at [502, 226] on div "产品预设值 添加期号 当前期号为：20250830148开奖时间：[DATE] 13:15:00距离开奖时间还有：00:0-3881 产品 期号 大小 单双 …" at bounding box center [860, 468] width 1378 height 503
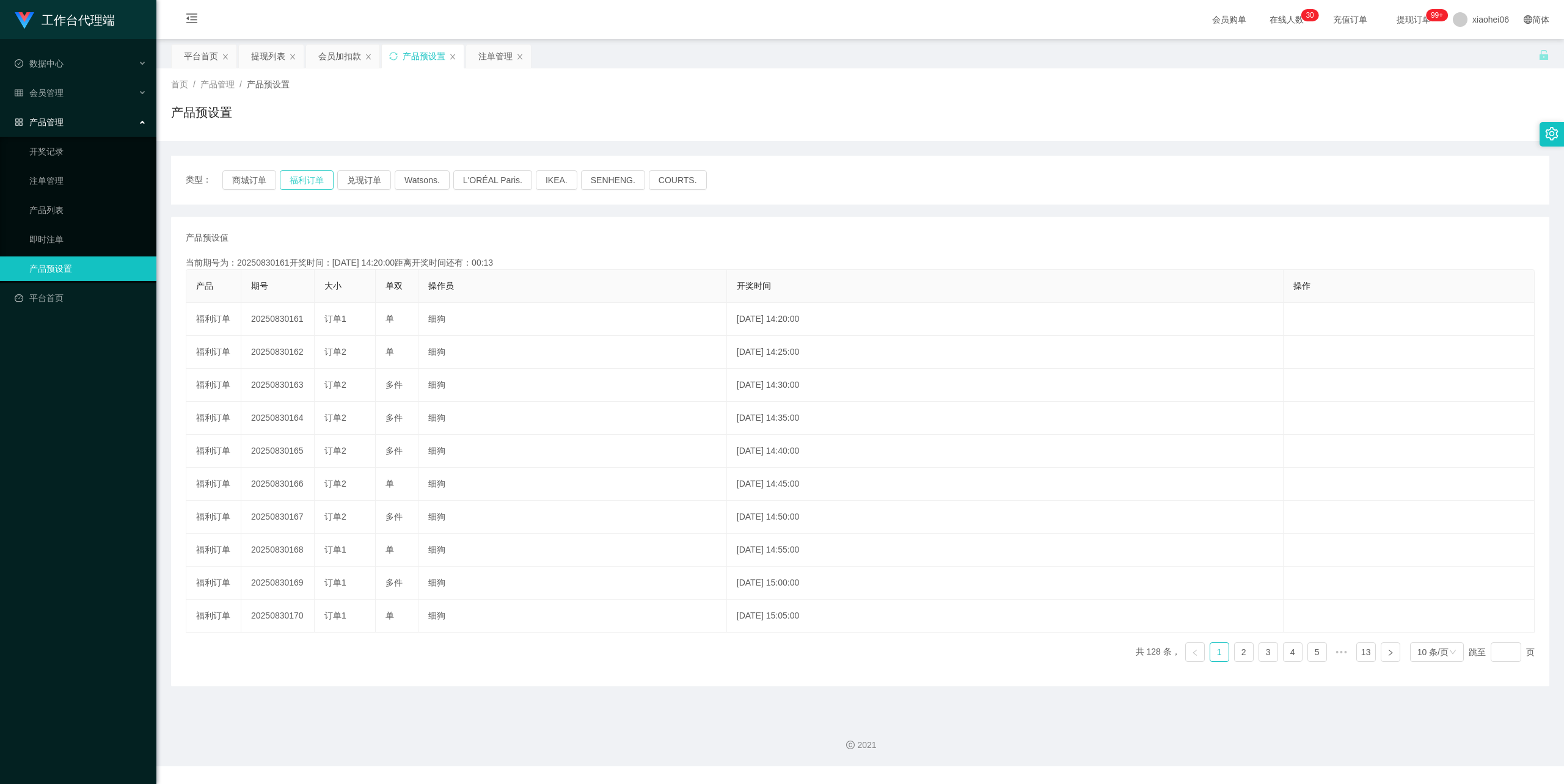
click at [298, 171] on button "福利订单" at bounding box center [307, 180] width 54 height 20
click at [397, 206] on div "类型： 商城订单 福利订单 兑现订单 Watsons. L'ORÉAL Paris. IKEA. SENHENG. COURTS. 产品预设值 添加期号 当前…" at bounding box center [860, 421] width 1378 height 531
click at [342, 50] on div "会员加扣款" at bounding box center [339, 56] width 43 height 23
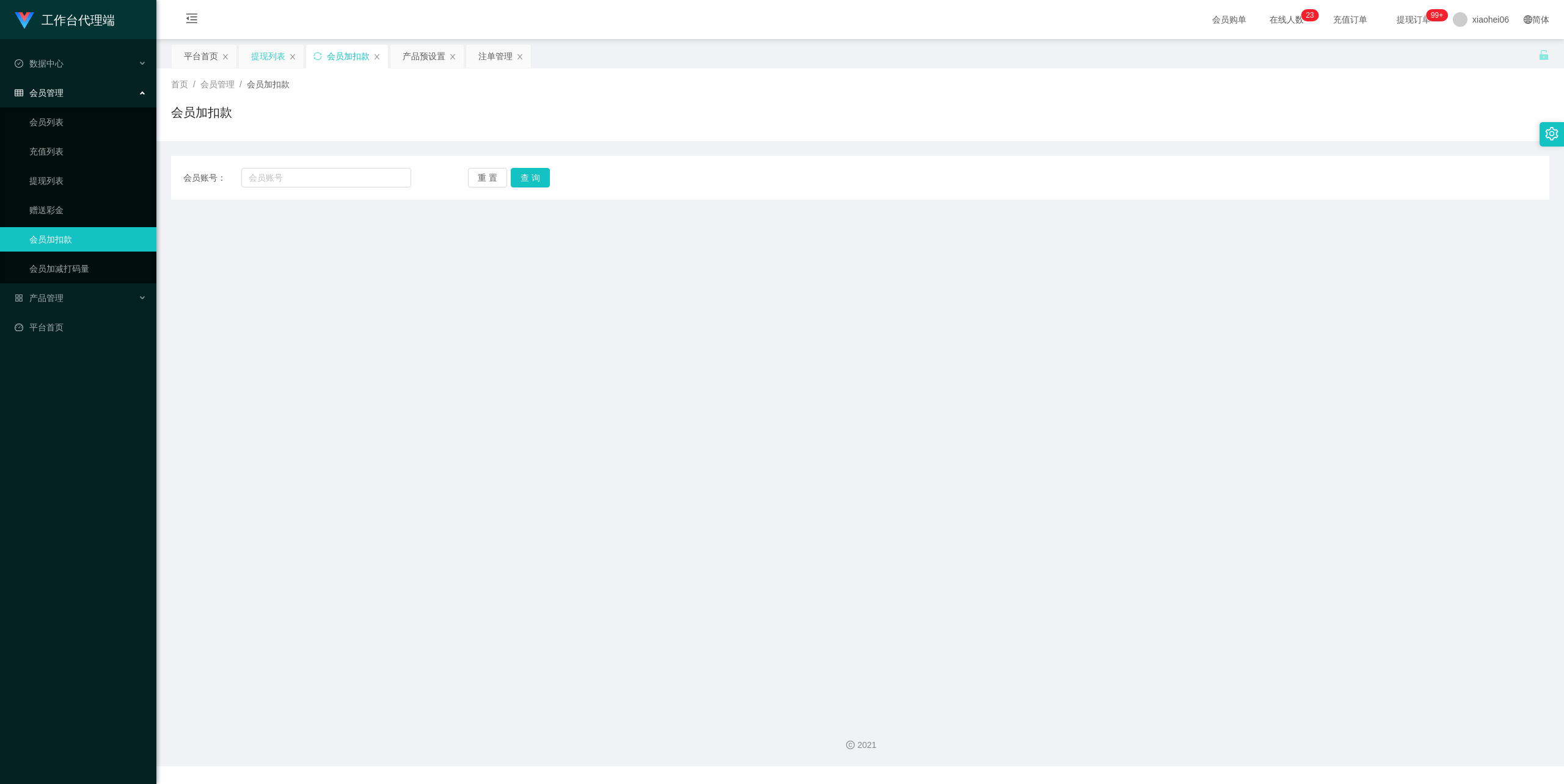
click at [270, 59] on div "提现列表" at bounding box center [268, 56] width 34 height 23
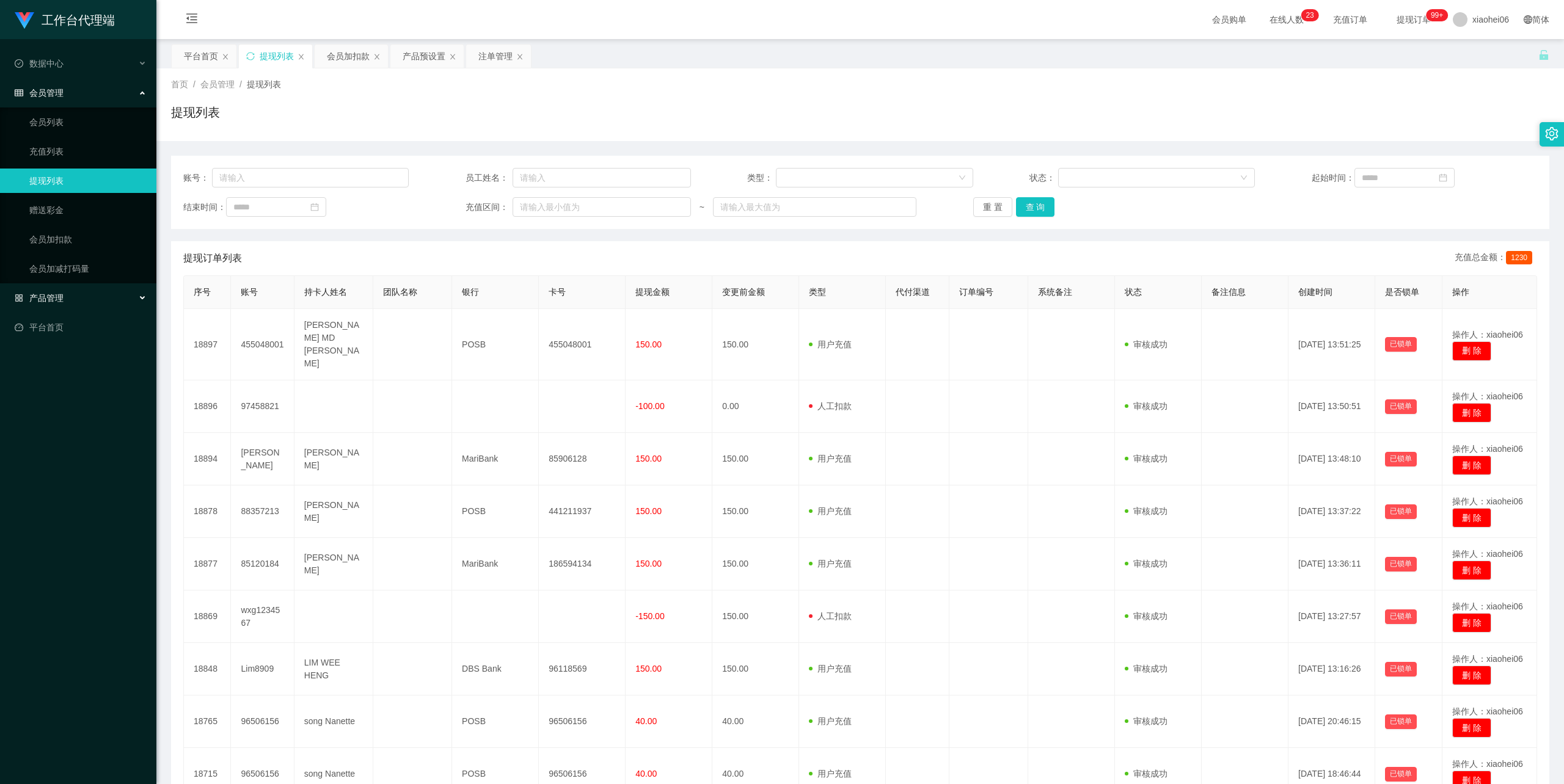
click at [76, 291] on div "产品管理" at bounding box center [78, 298] width 156 height 25
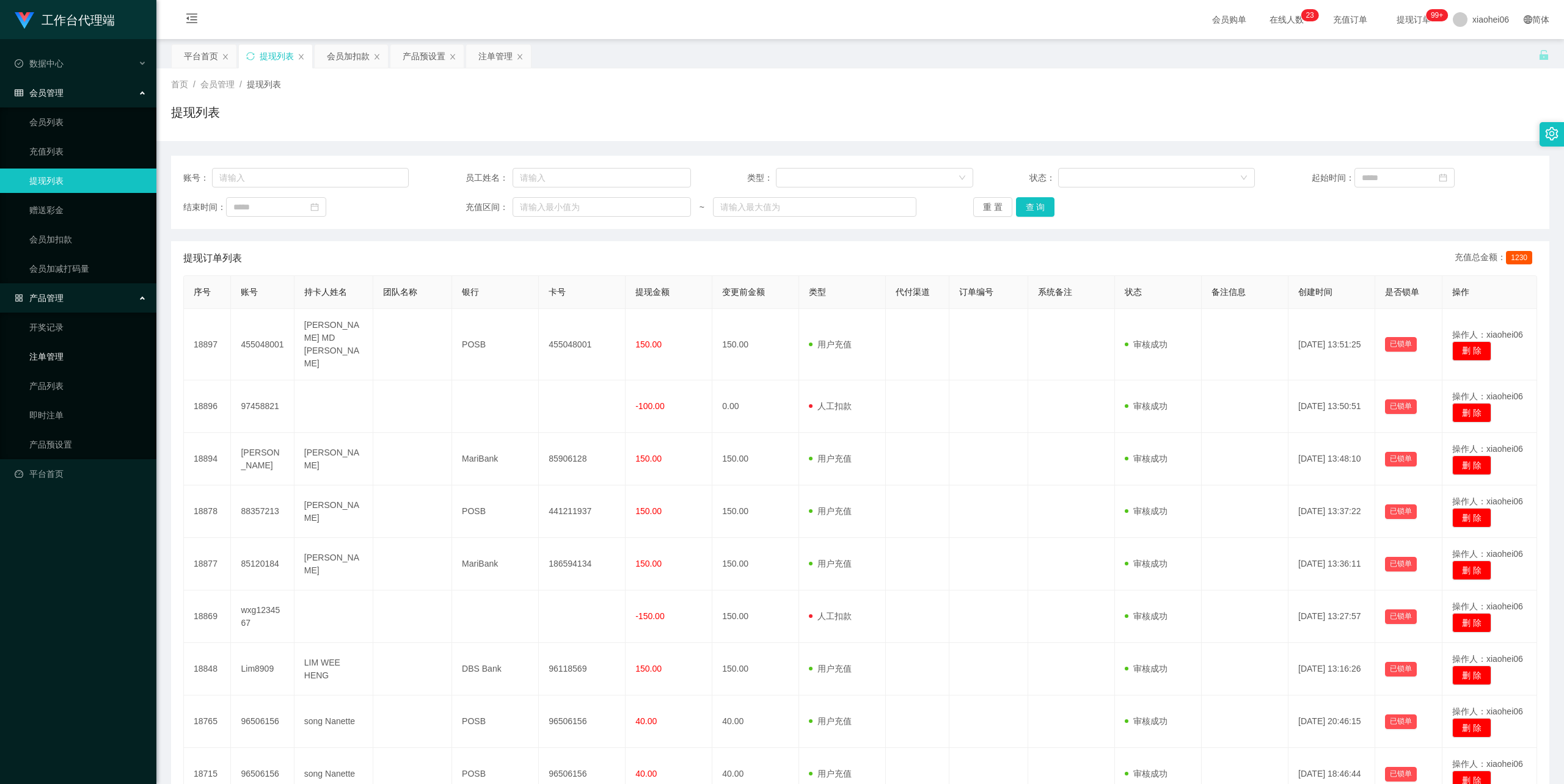
click at [62, 349] on link "注单管理" at bounding box center [88, 357] width 117 height 25
